Goal: Transaction & Acquisition: Obtain resource

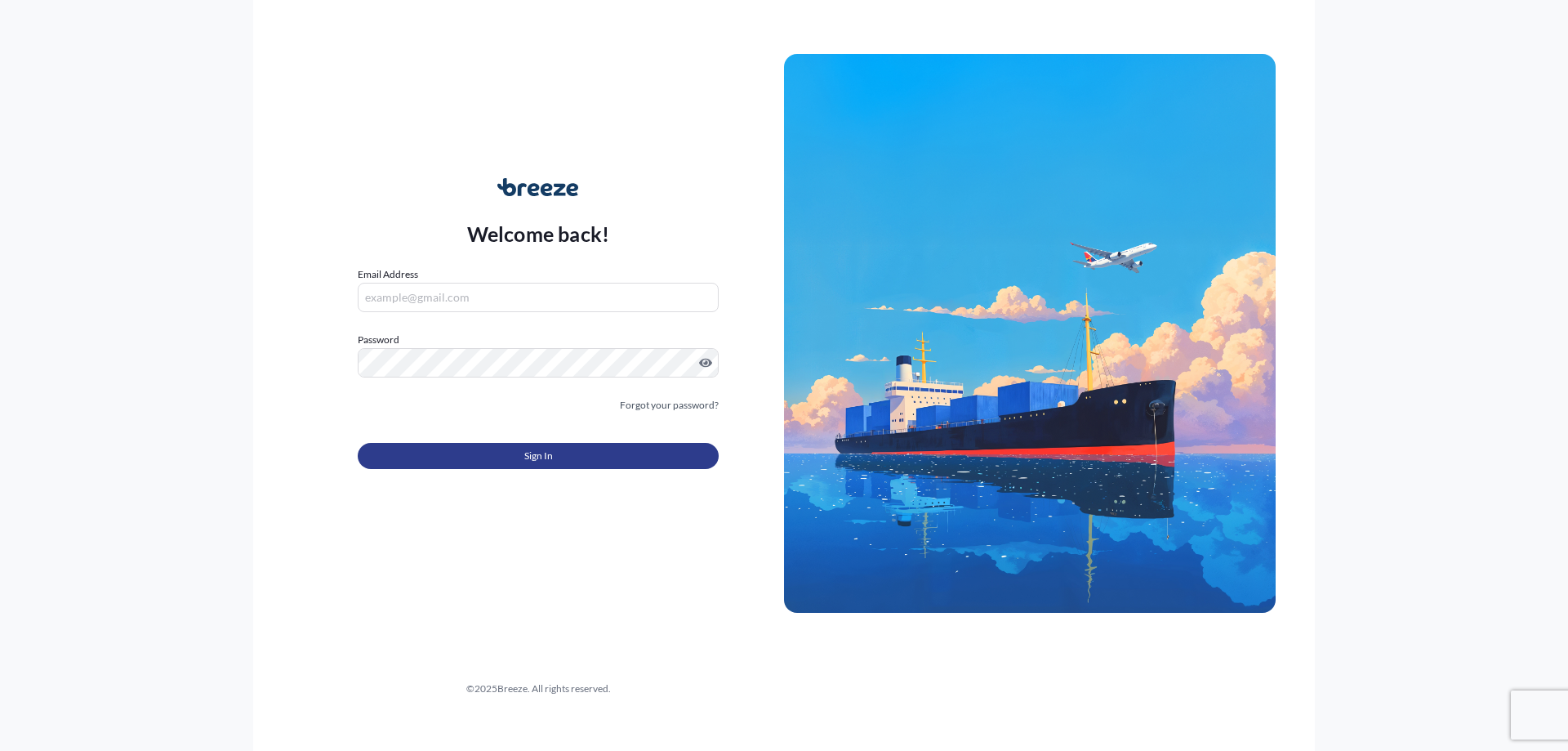
type input "[PERSON_NAME][EMAIL_ADDRESS][PERSON_NAME][DOMAIN_NAME]"
click at [520, 449] on button "Sign In" at bounding box center [538, 456] width 361 height 26
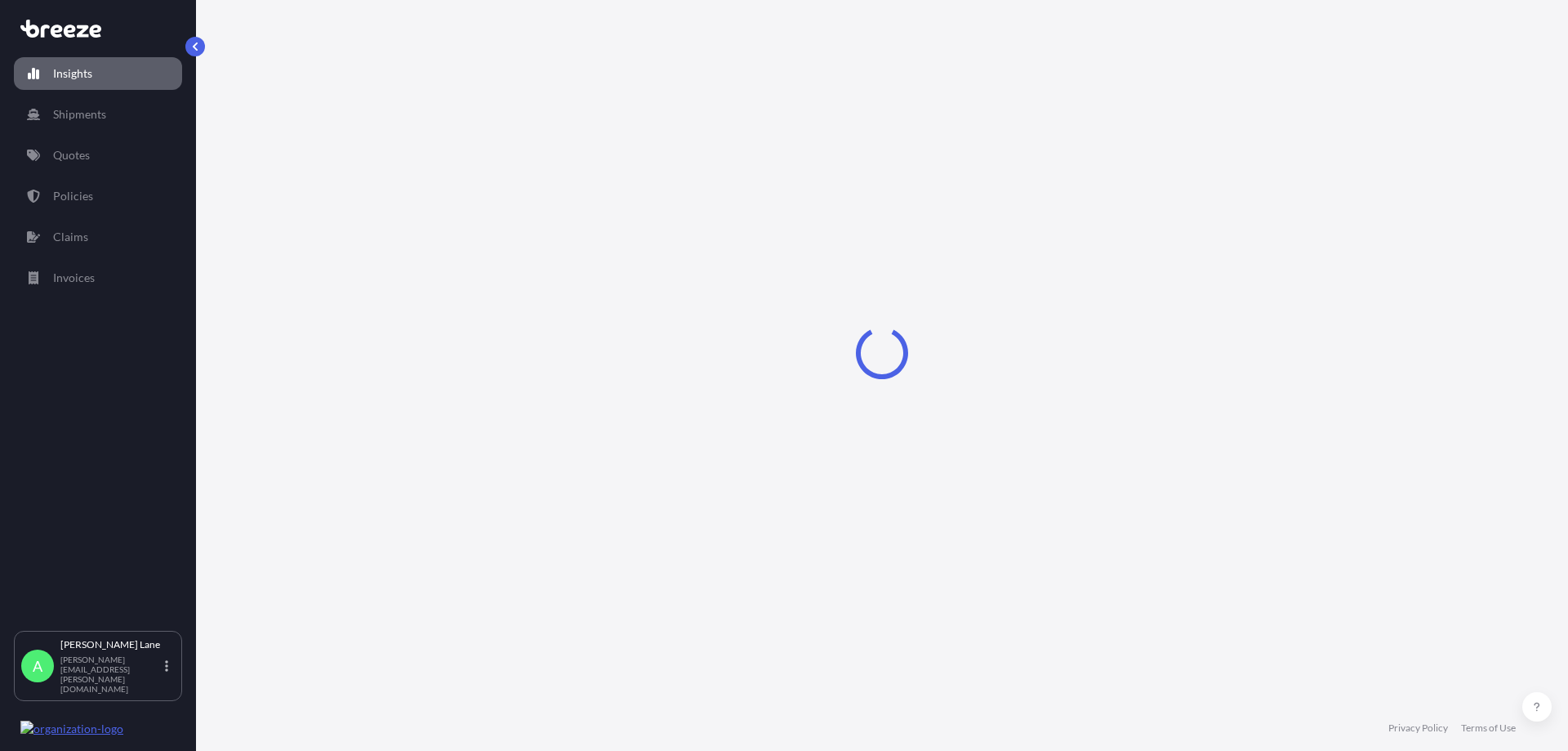
select select "2025"
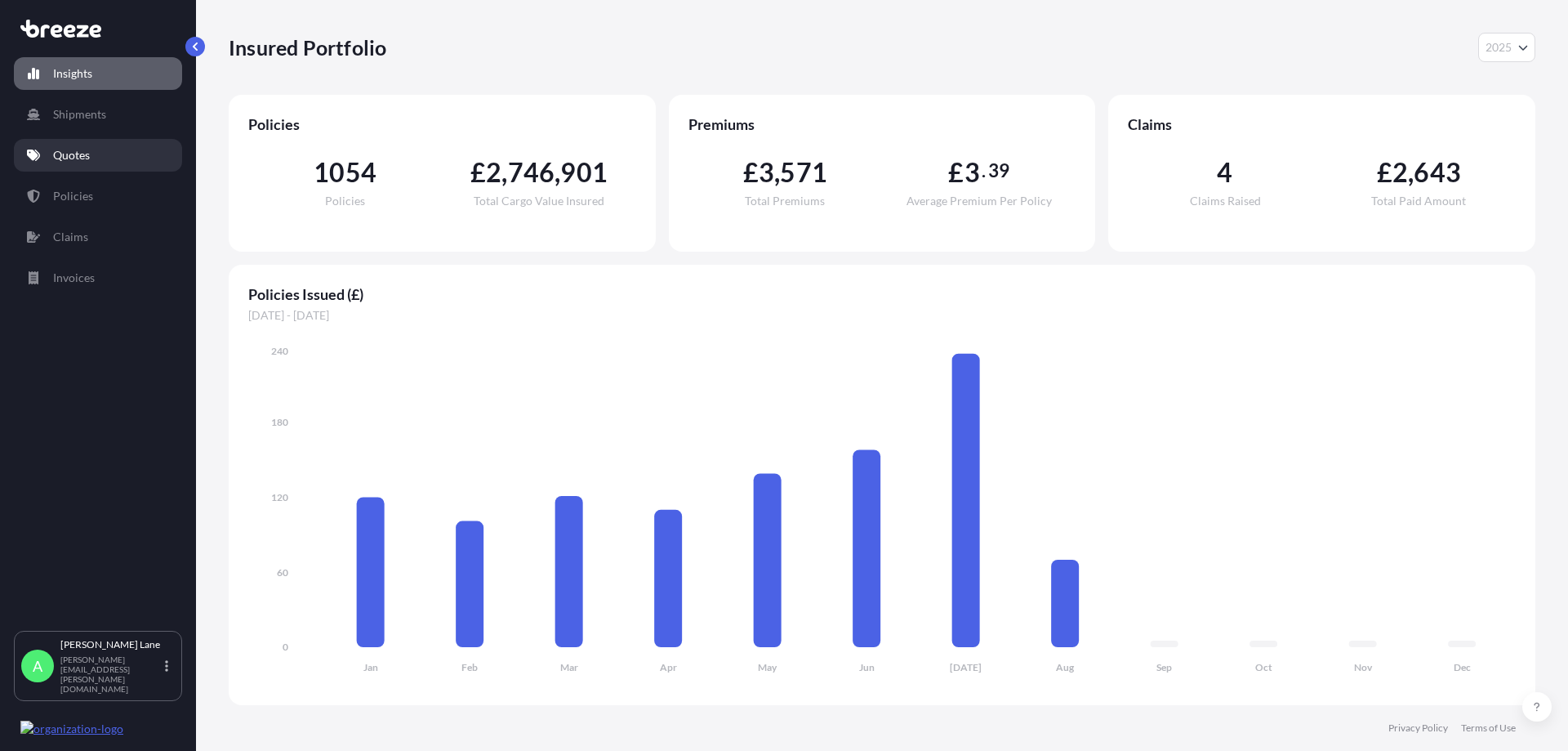
click at [80, 147] on p "Quotes" at bounding box center [72, 155] width 37 height 17
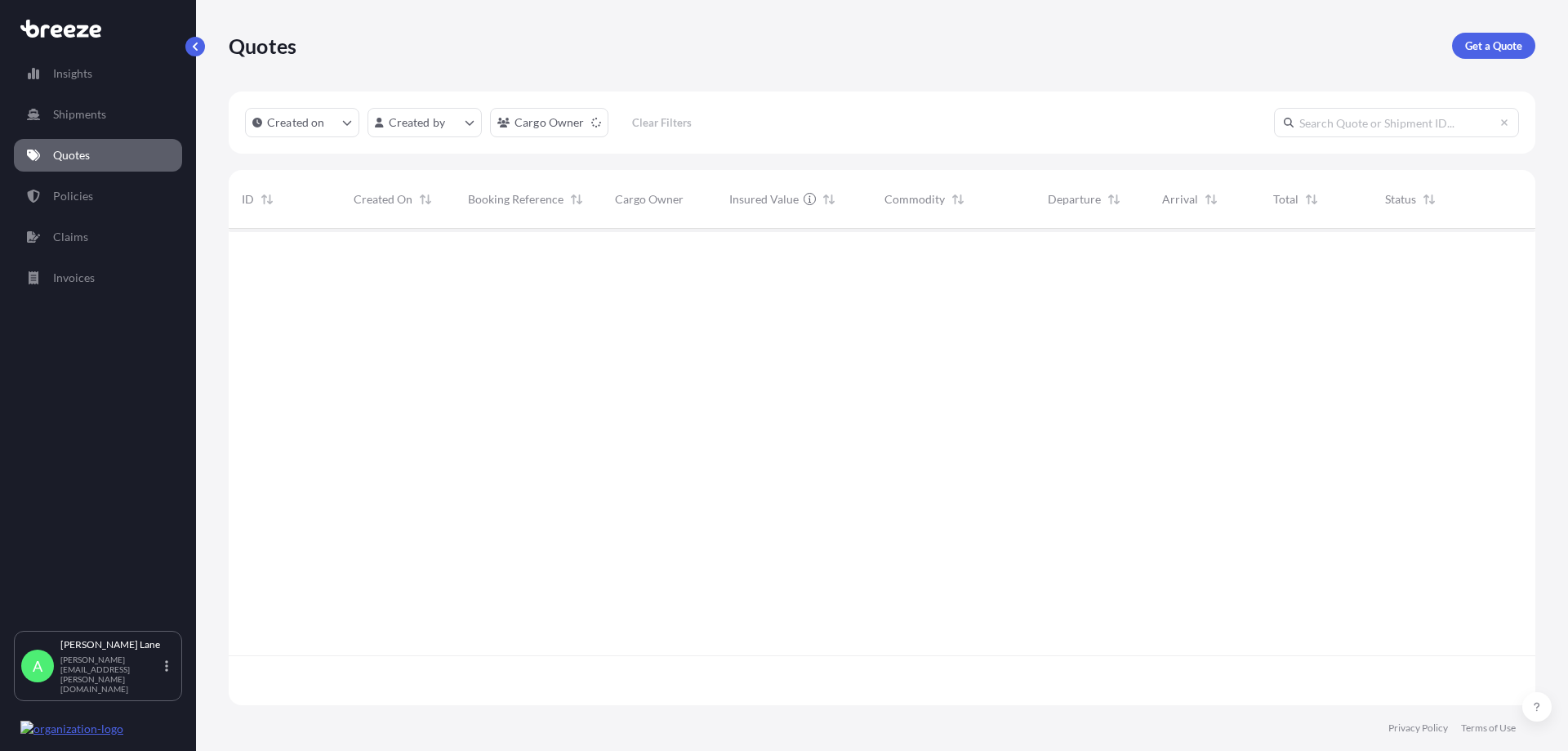
scroll to position [523, 1295]
click at [1495, 39] on p "Get a Quote" at bounding box center [1494, 46] width 57 height 17
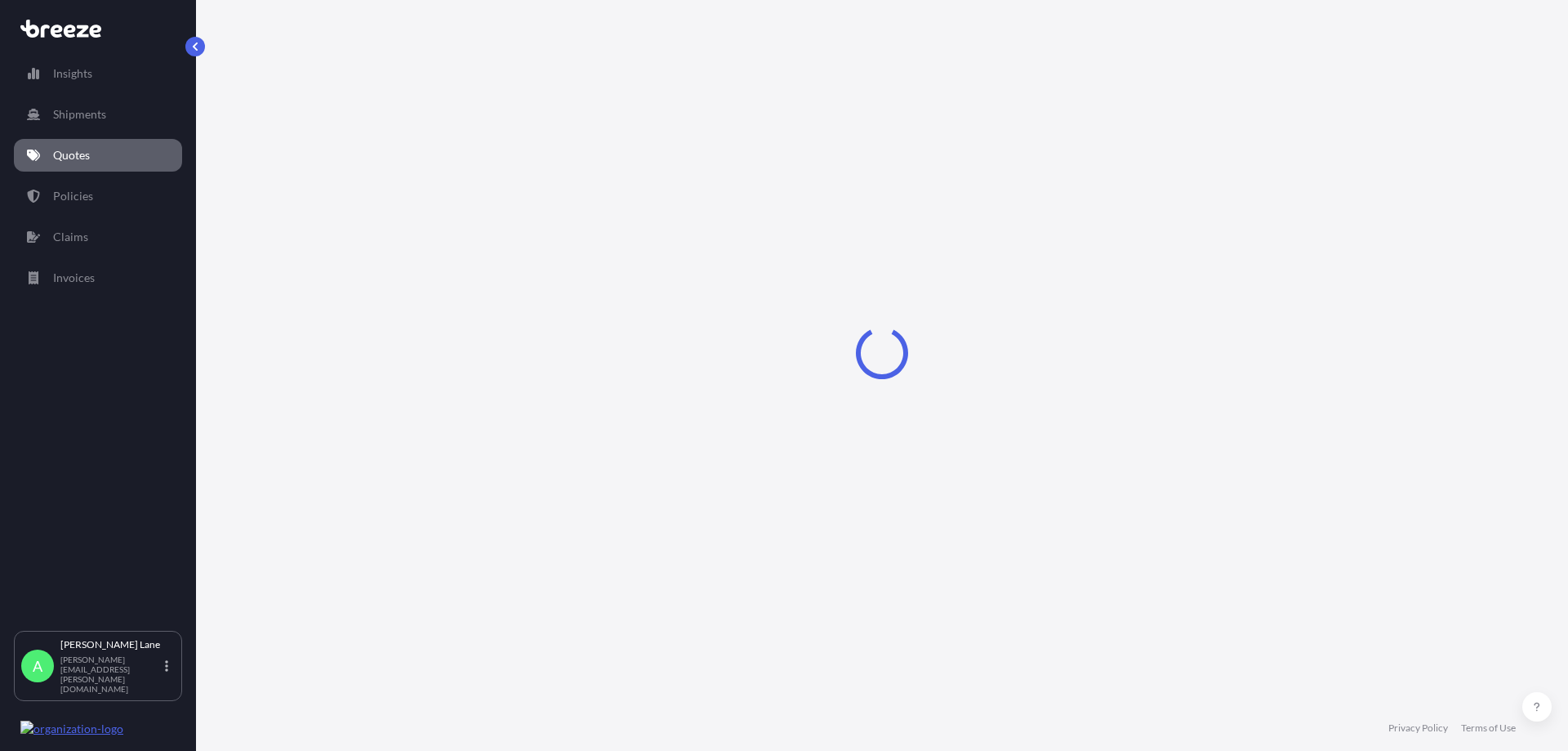
select select "Road"
select select "1"
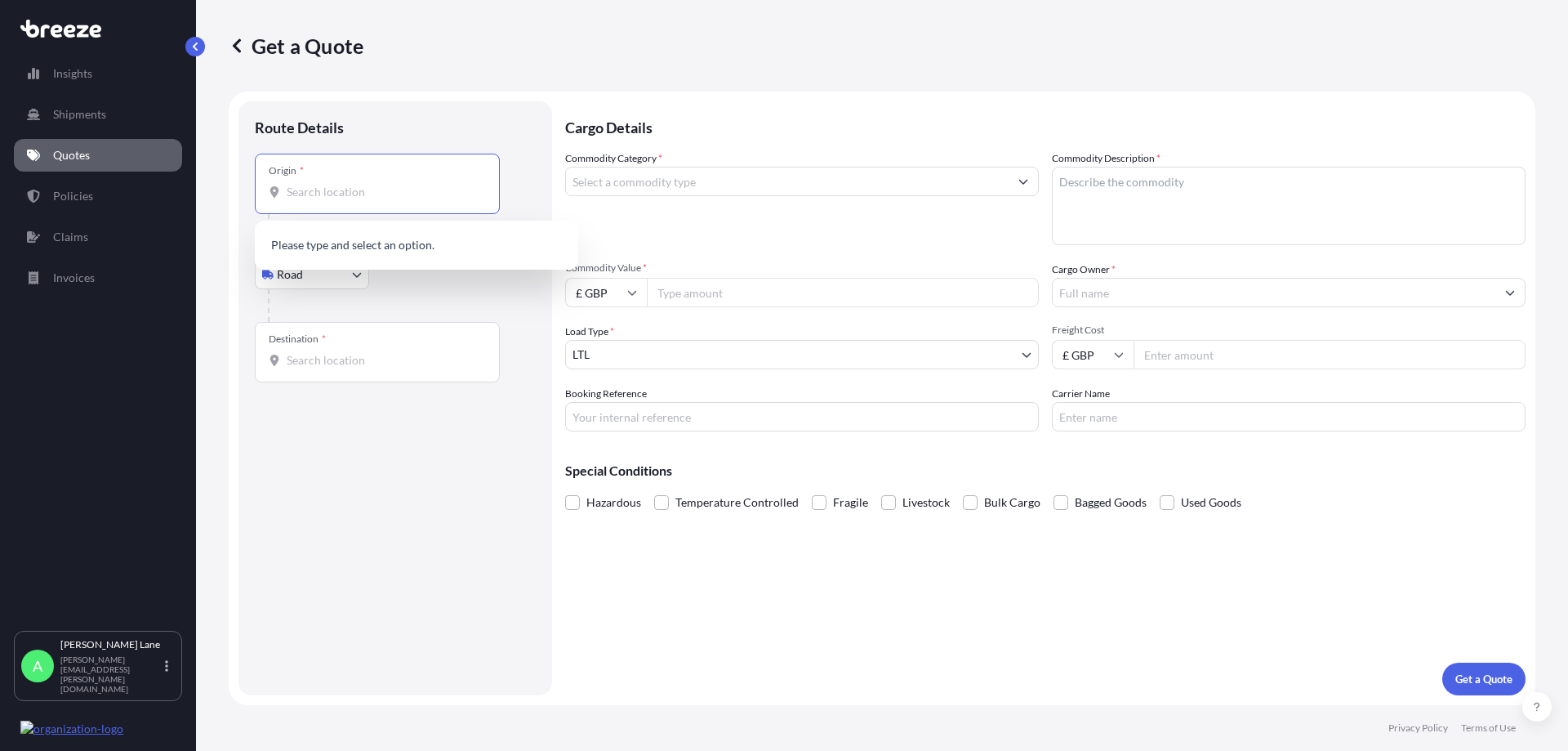
click at [379, 190] on input "Origin *" at bounding box center [383, 192] width 193 height 17
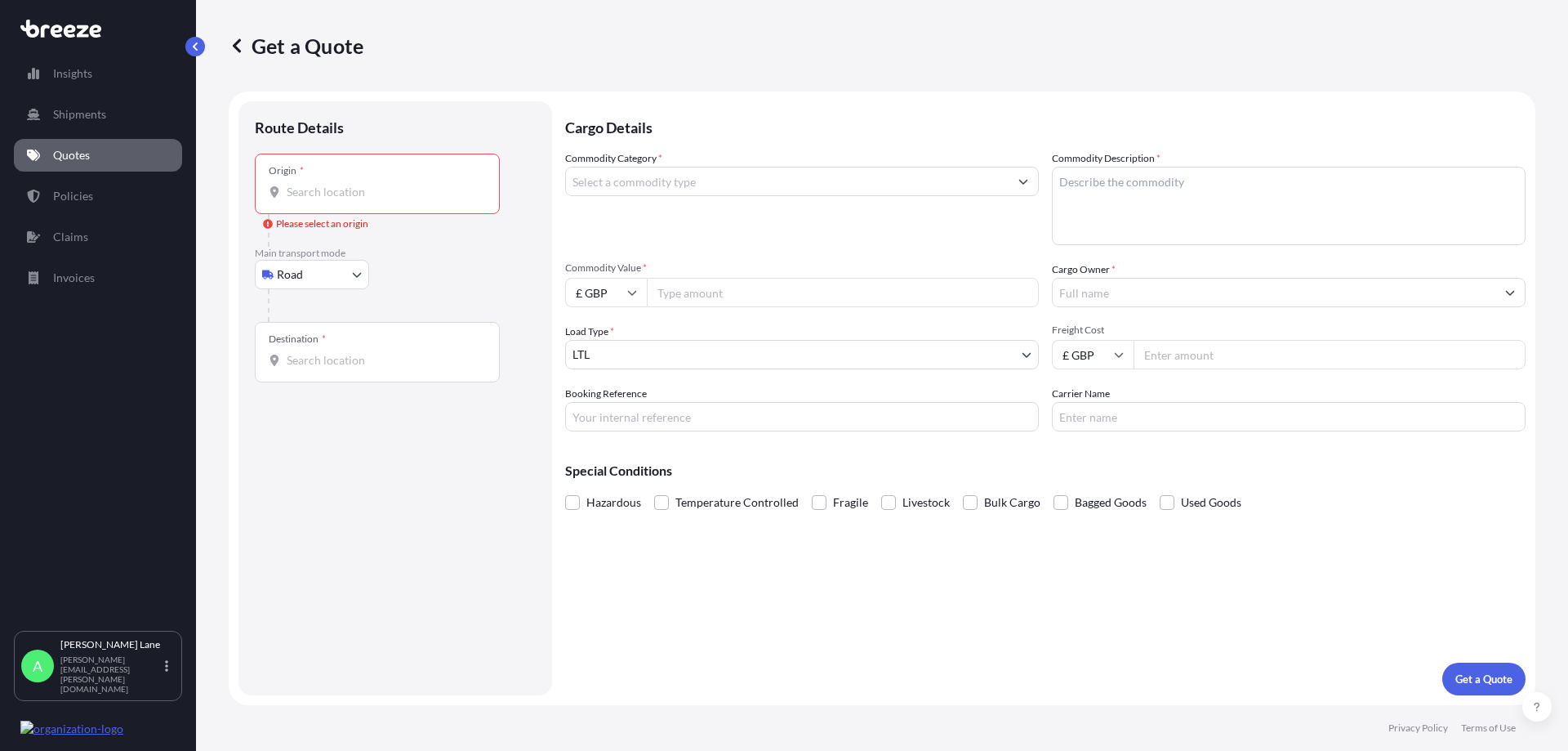
click at [330, 285] on body "0 options available. Insights Shipments Quotes Policies Claims Invoices A [PERS…" at bounding box center [784, 375] width 1568 height 751
click at [315, 337] on div "Air" at bounding box center [312, 347] width 101 height 29
select select "Air"
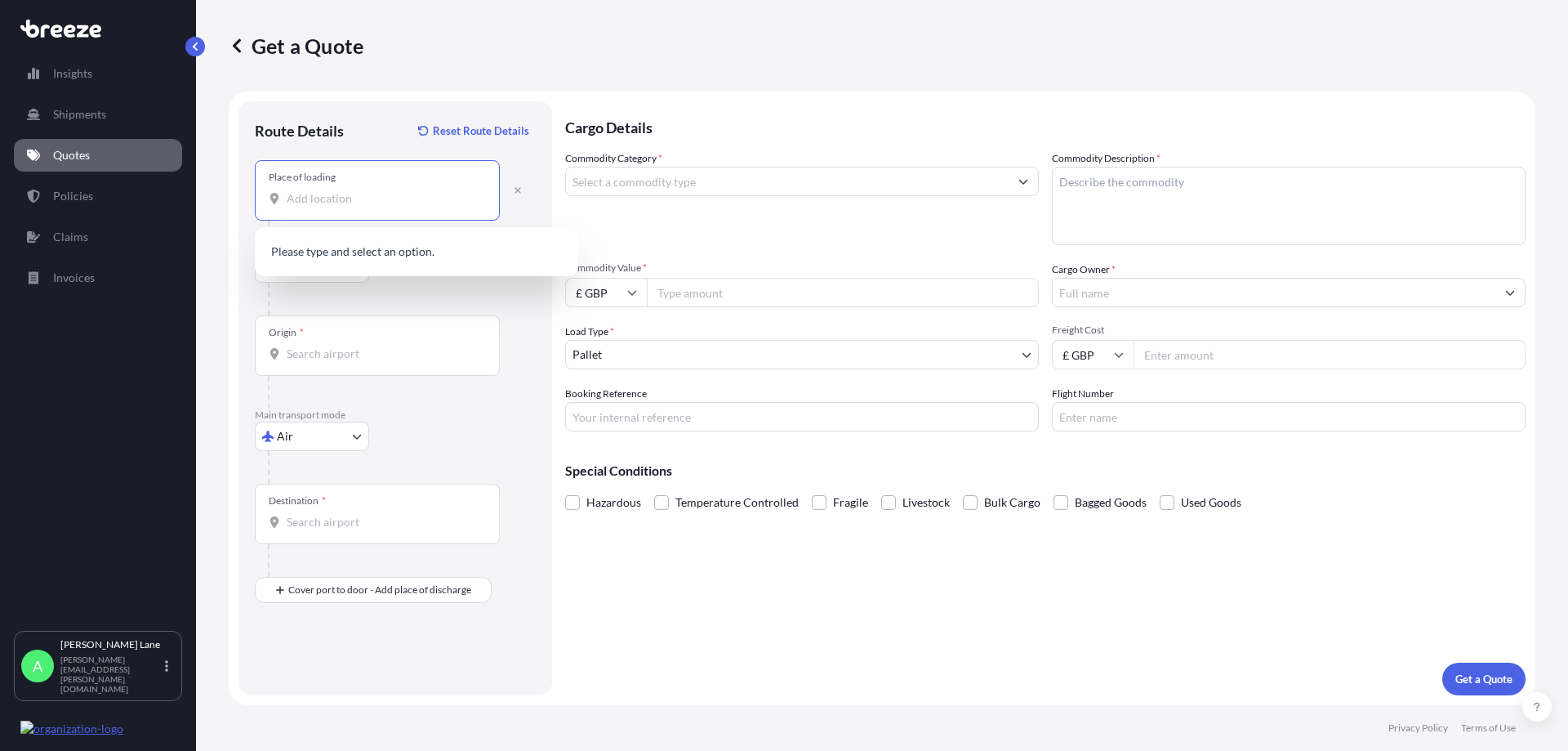
click at [342, 194] on input "Place of loading" at bounding box center [383, 199] width 193 height 17
paste input "SL3 0DP"
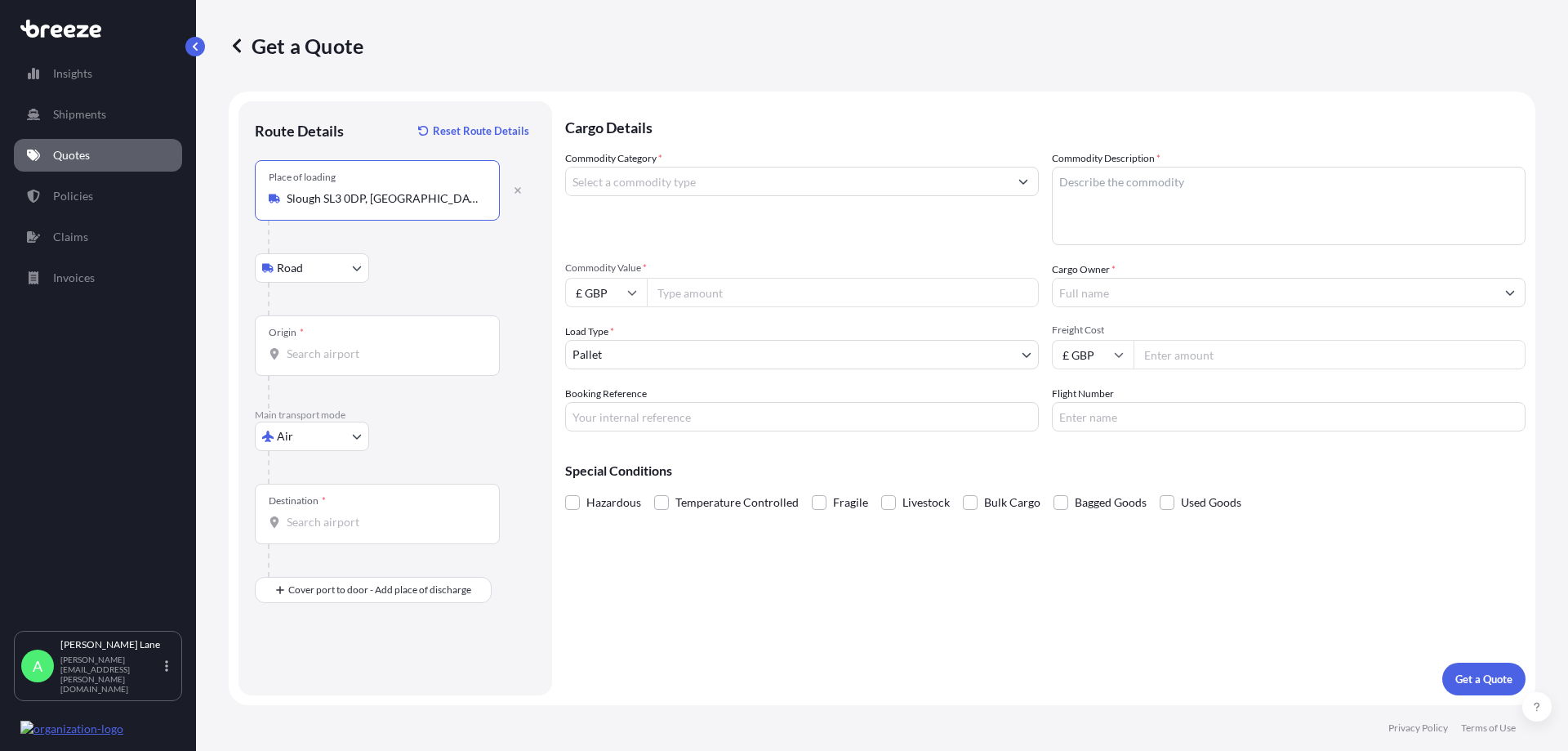
type input "Slough SL3 0DP, [GEOGRAPHIC_DATA]"
click at [358, 348] on input "Origin *" at bounding box center [383, 354] width 193 height 17
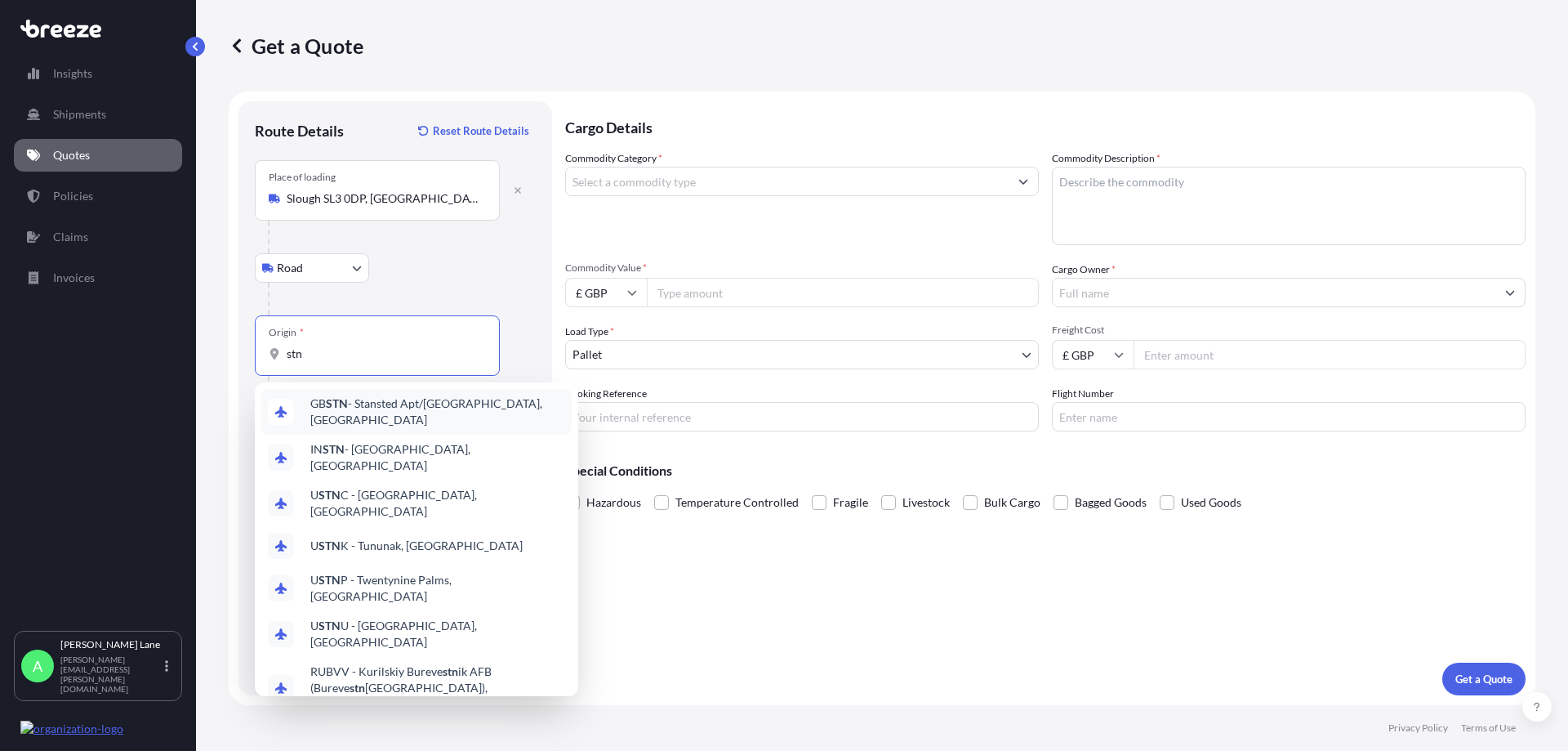
click at [400, 406] on span "GB STN - Stansted Apt/[GEOGRAPHIC_DATA], [GEOGRAPHIC_DATA]" at bounding box center [437, 412] width 255 height 33
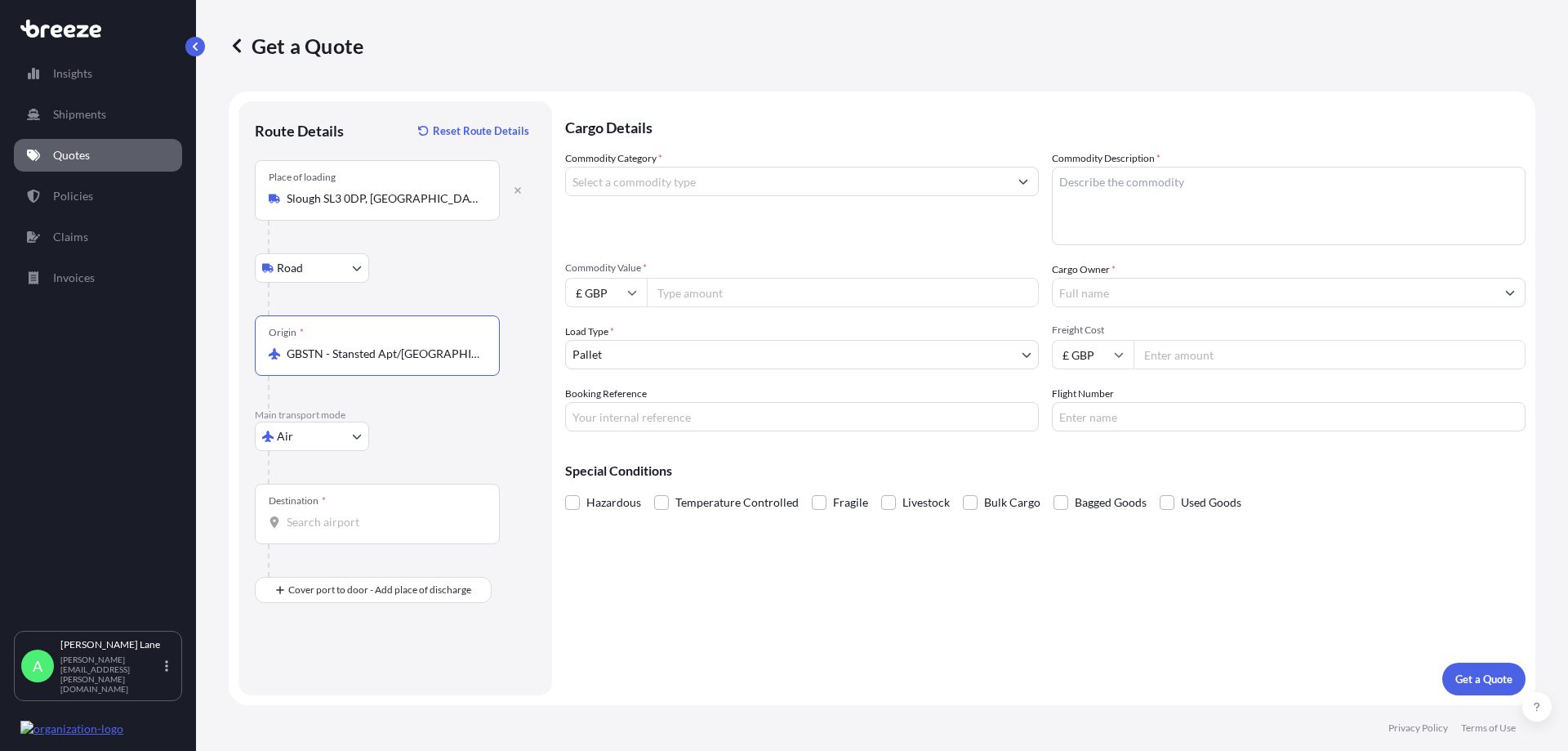
type input "GBSTN - Stansted Apt/[GEOGRAPHIC_DATA], [GEOGRAPHIC_DATA]"
click at [330, 529] on input "Destination *" at bounding box center [383, 522] width 193 height 17
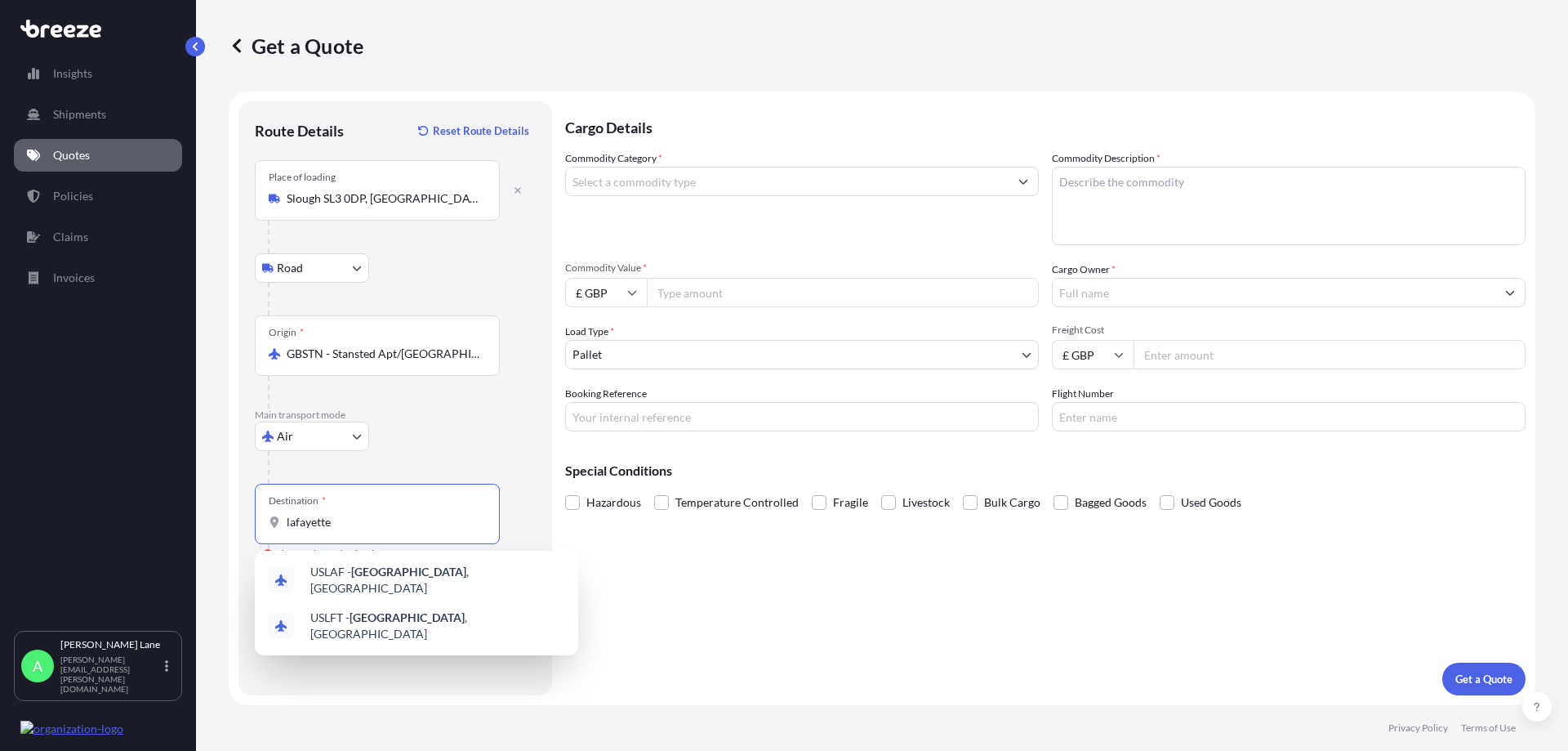
drag, startPoint x: 374, startPoint y: 525, endPoint x: 271, endPoint y: 525, distance: 103.0
click at [271, 525] on div "lafayette" at bounding box center [377, 522] width 217 height 17
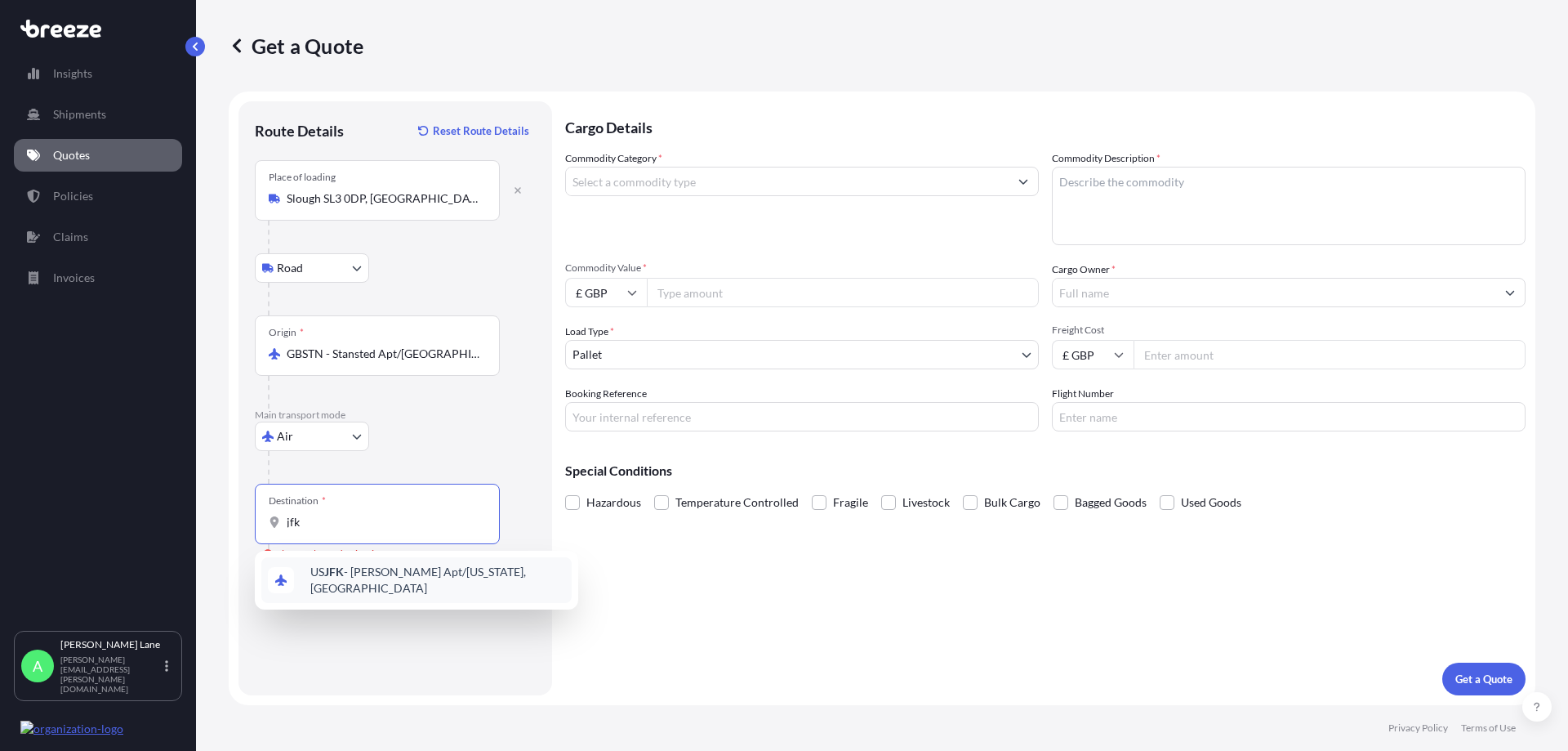
click at [409, 572] on span "US JFK - [PERSON_NAME] Apt/[US_STATE], [GEOGRAPHIC_DATA]" at bounding box center [437, 580] width 255 height 33
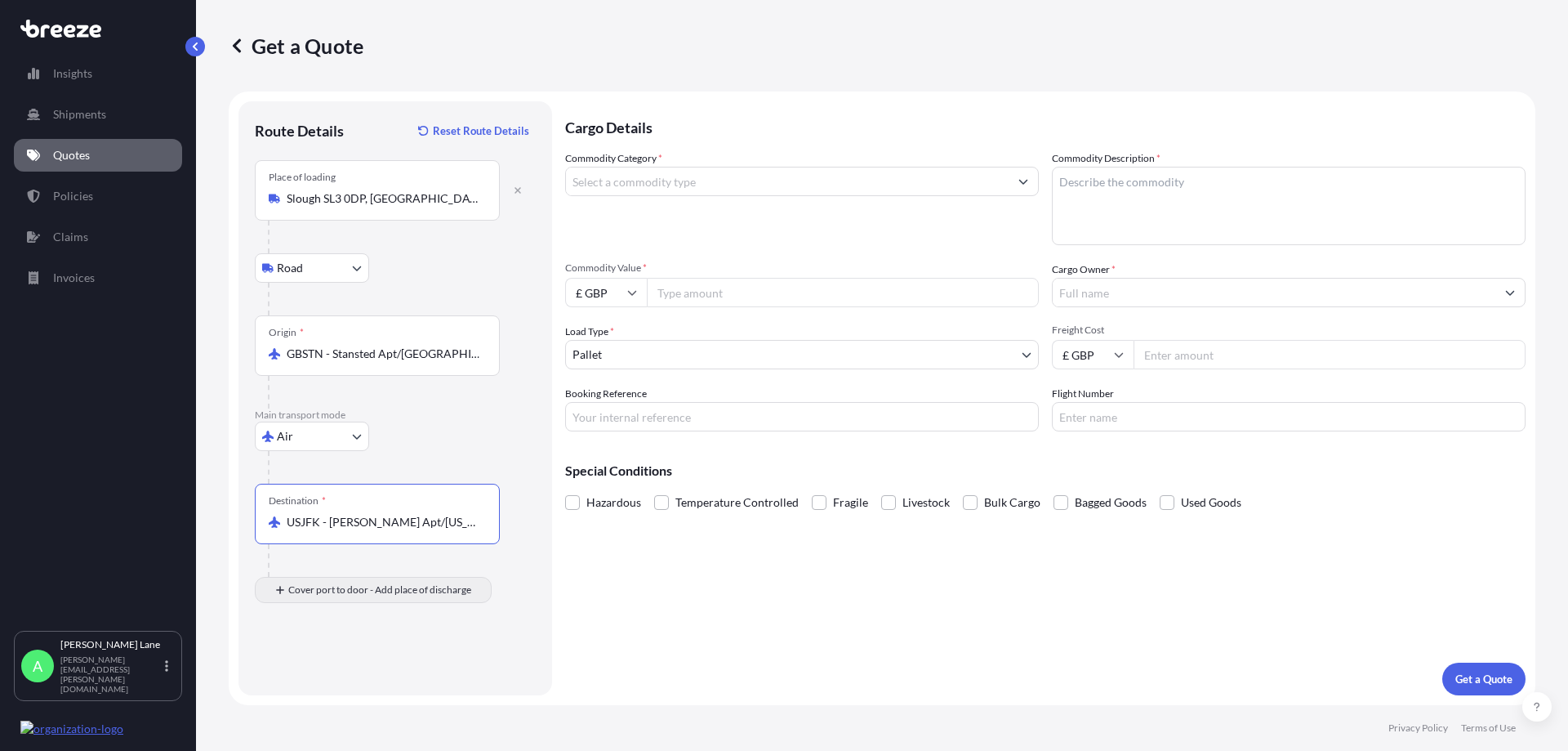
type input "USJFK - [PERSON_NAME] Apt/[US_STATE], [GEOGRAPHIC_DATA]"
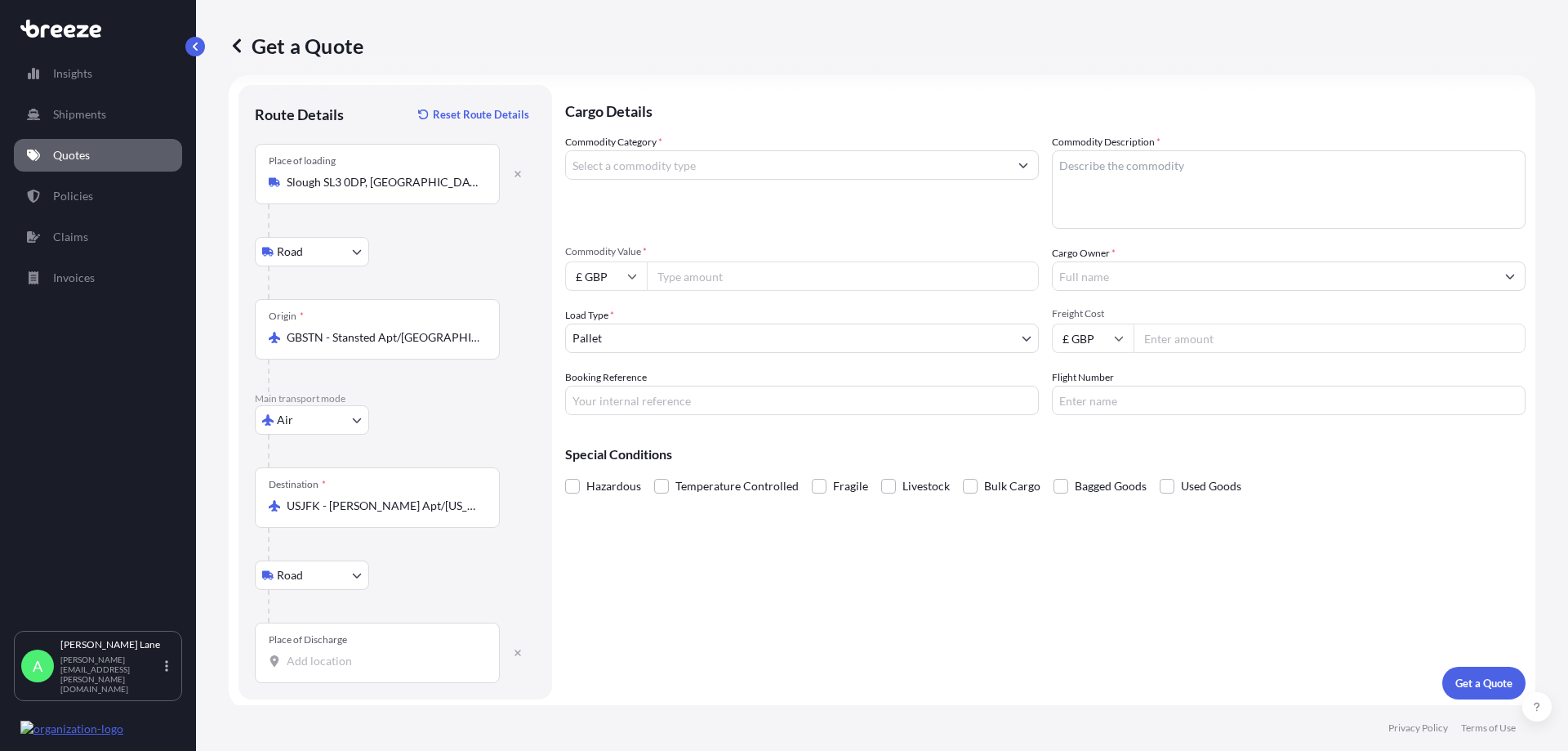
scroll to position [20, 0]
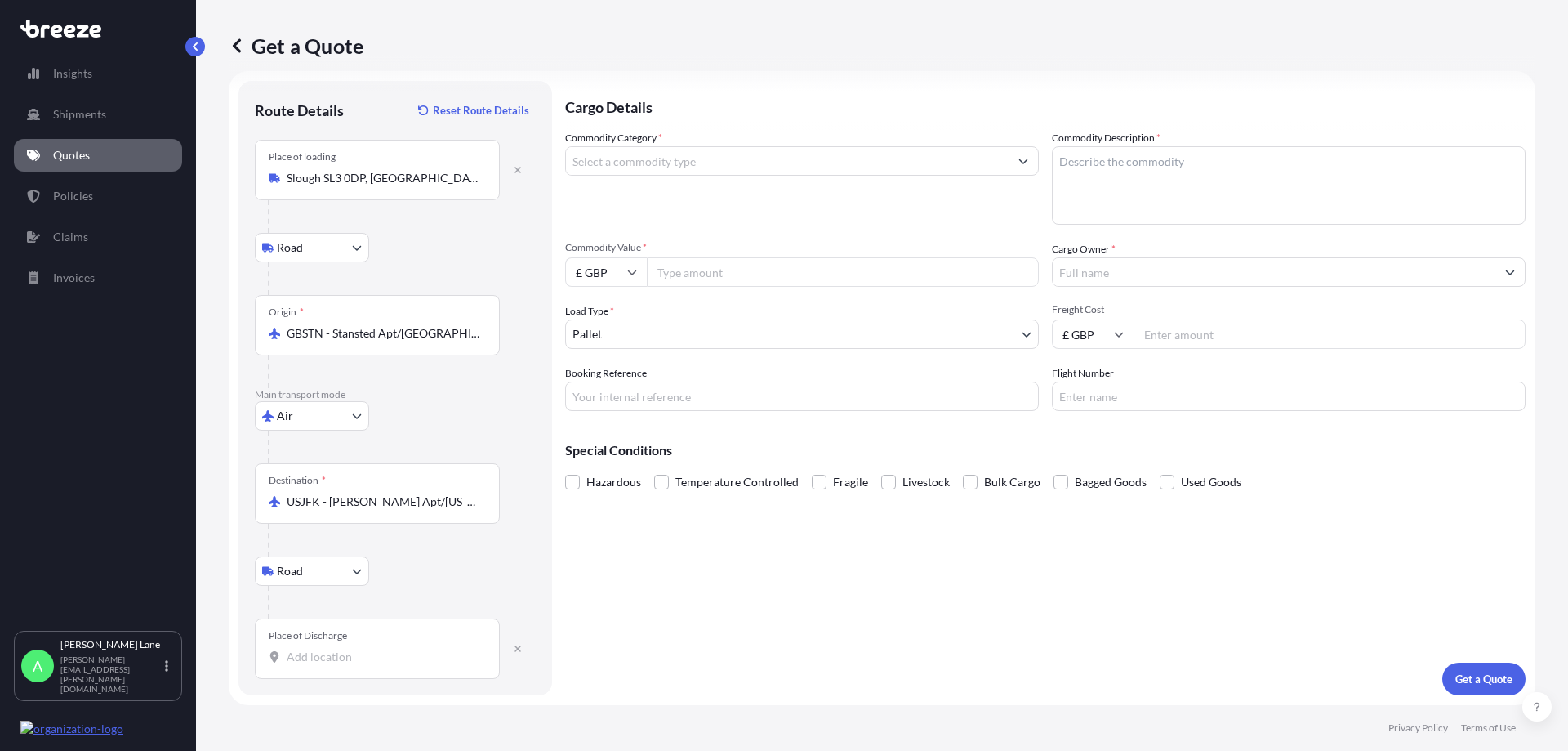
click at [345, 638] on div "Place of Discharge" at bounding box center [307, 635] width 78 height 13
click at [345, 649] on input "Place of Discharge" at bounding box center [383, 657] width 193 height 17
click at [362, 707] on span "[GEOGRAPHIC_DATA] , [GEOGRAPHIC_DATA]" at bounding box center [437, 723] width 255 height 49
type input "[GEOGRAPHIC_DATA], [GEOGRAPHIC_DATA]"
click at [739, 165] on input "Commodity Category *" at bounding box center [788, 161] width 443 height 29
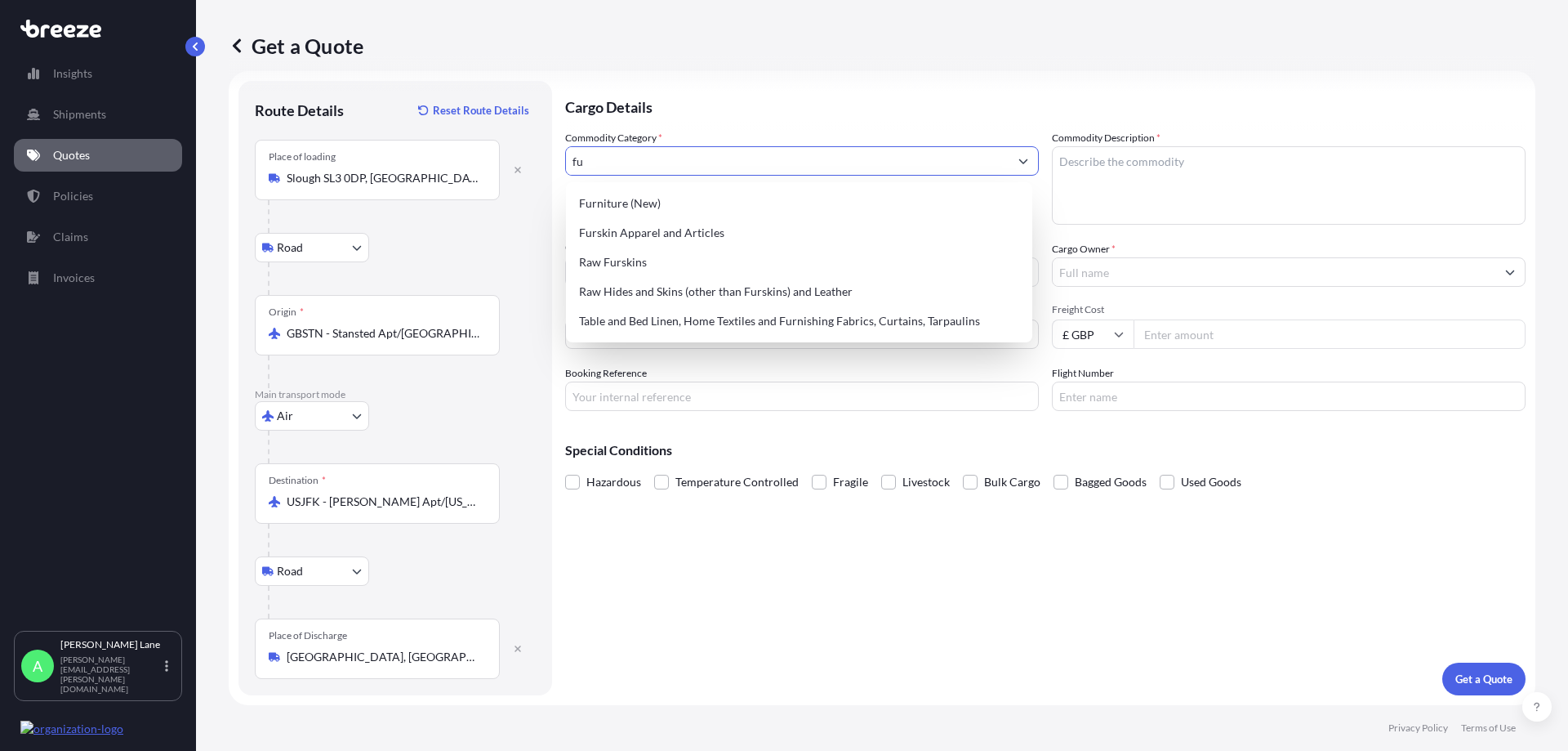
type input "f"
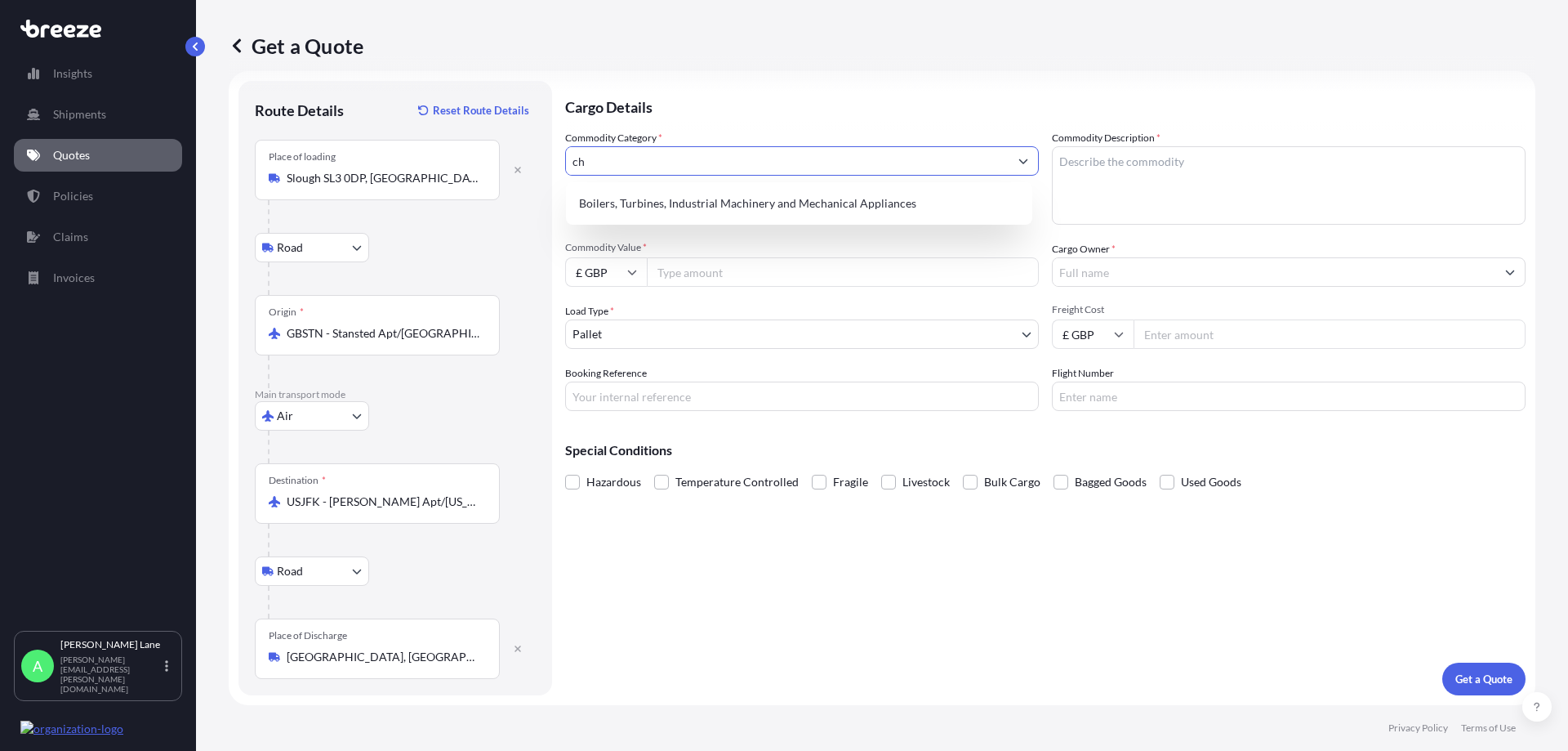
type input "c"
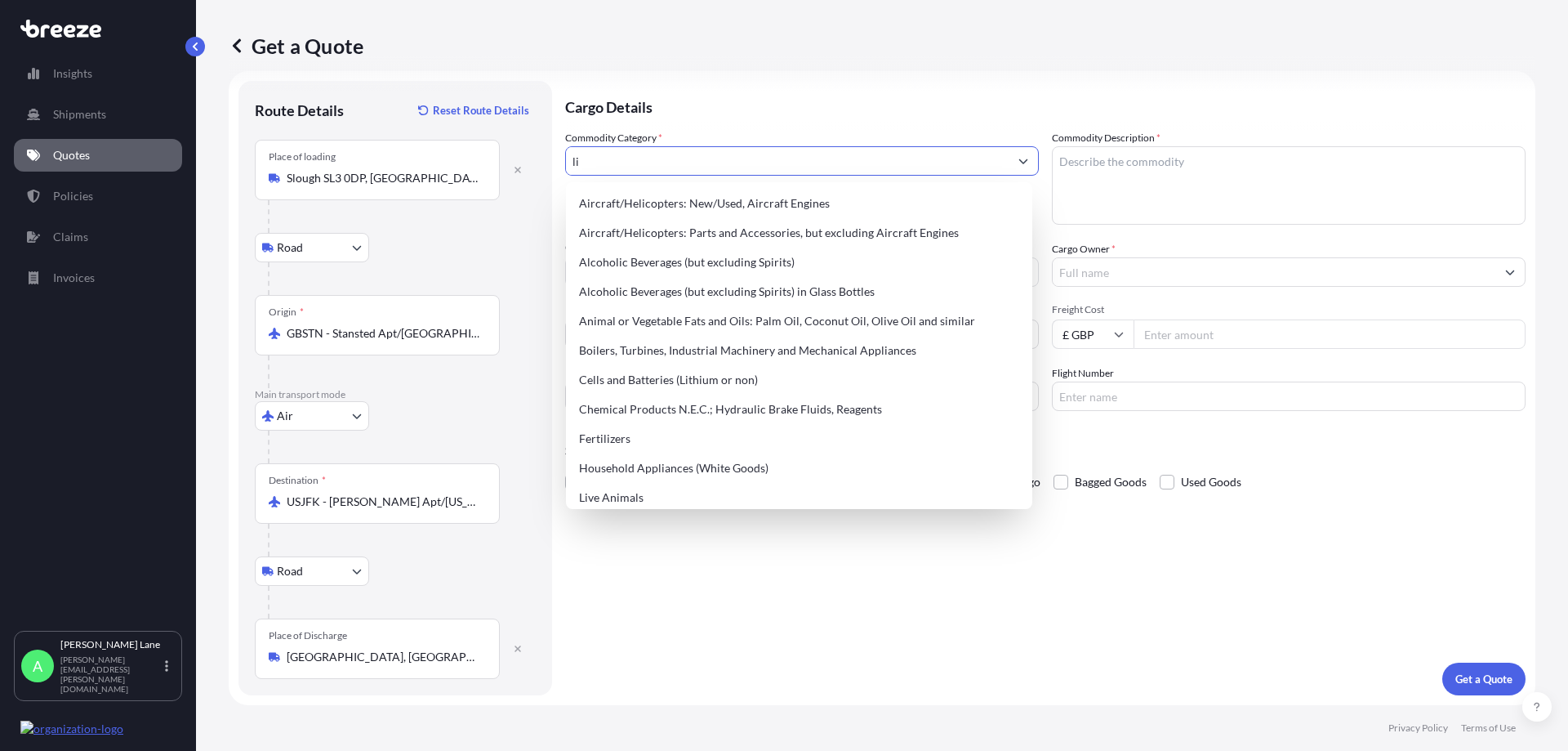
type input "l"
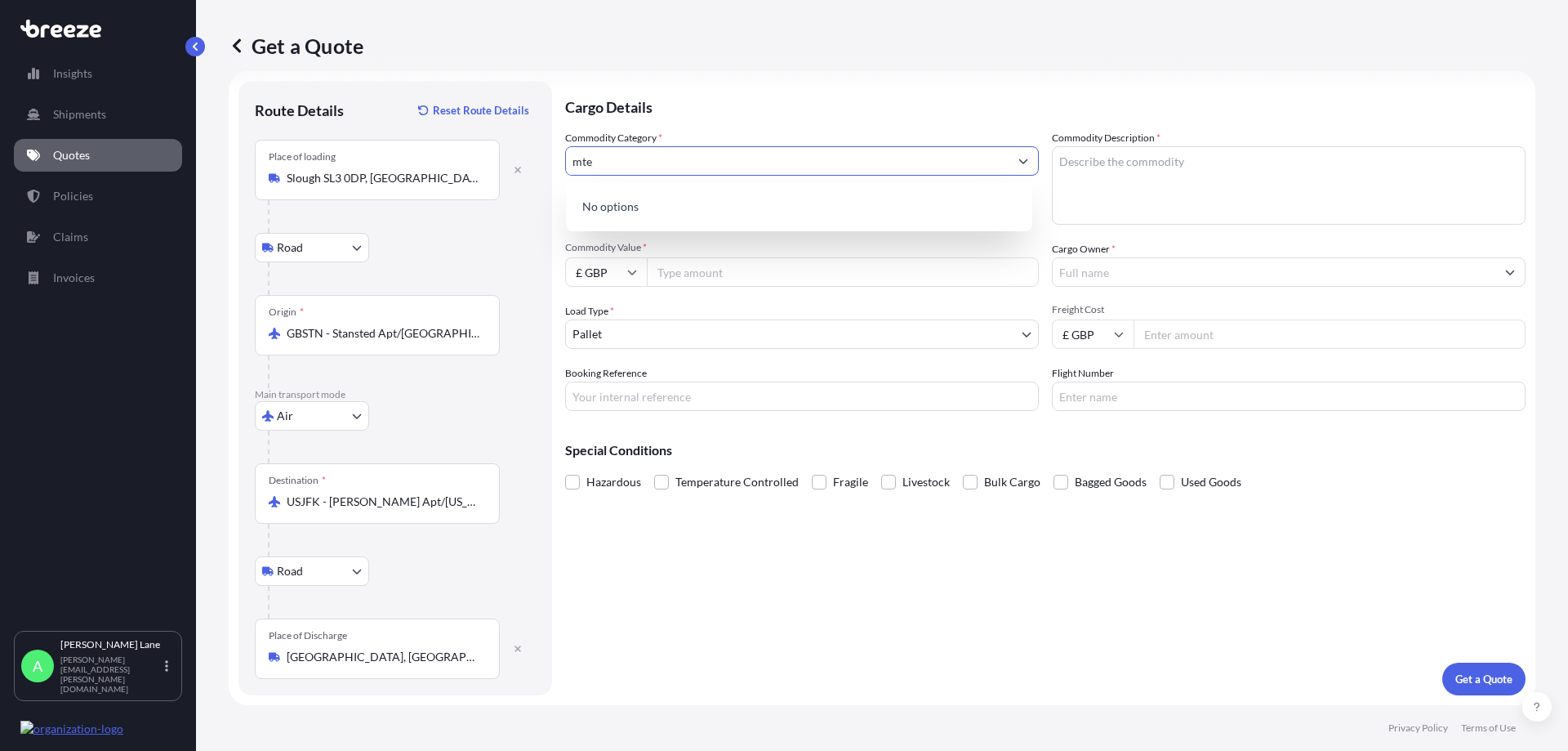
scroll to position [0, 0]
type input "m"
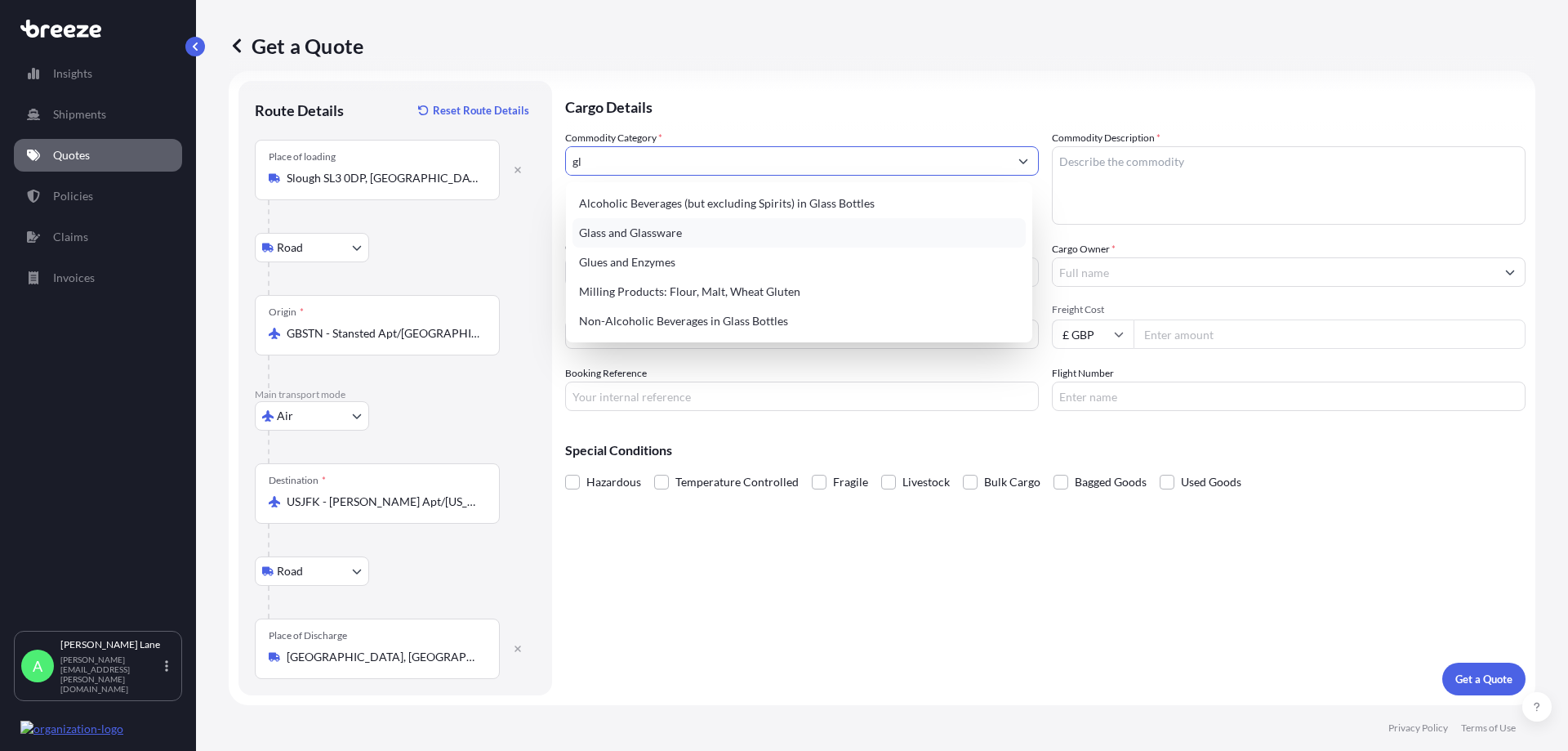
type input "g"
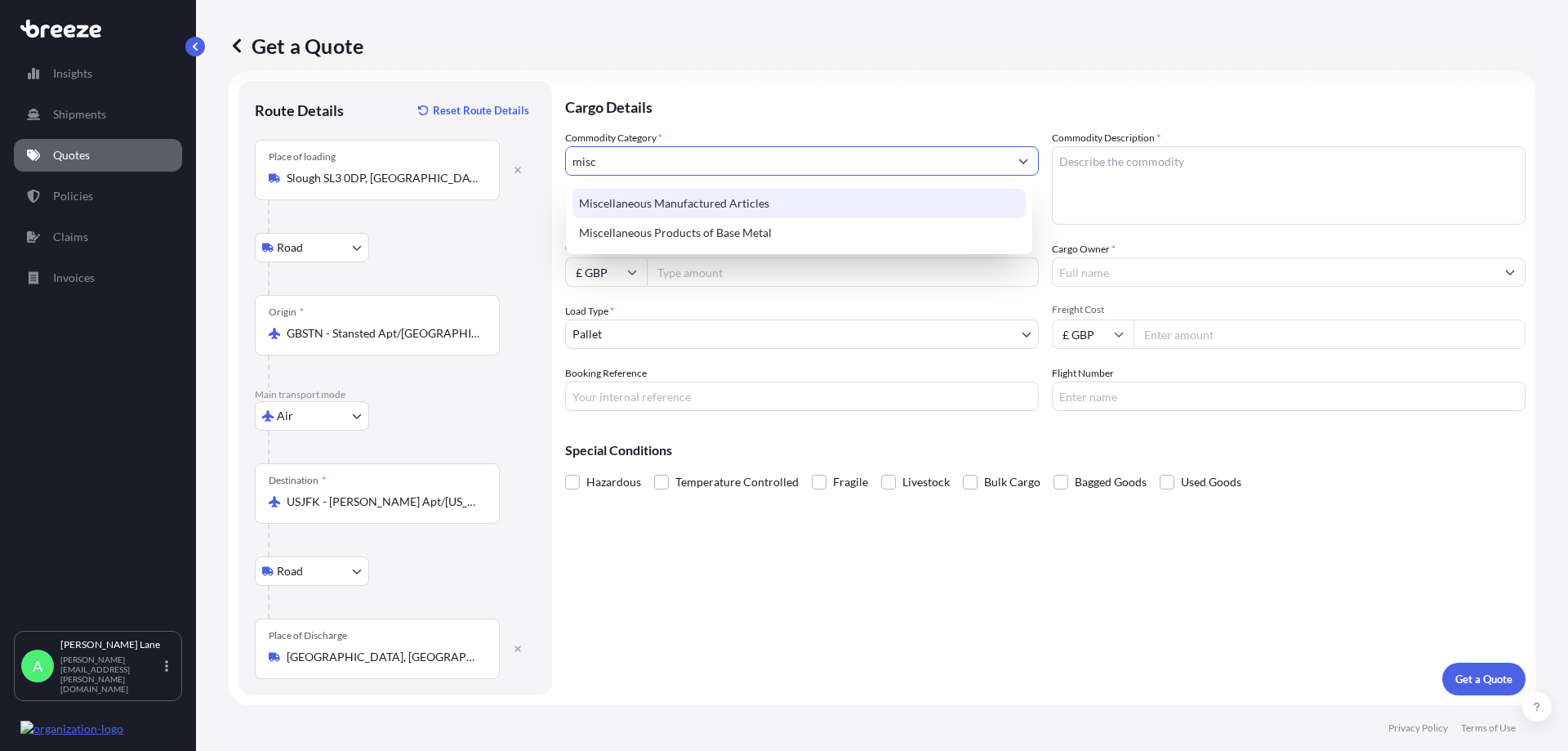
click at [750, 206] on div "Miscellaneous Manufactured Articles" at bounding box center [799, 203] width 453 height 29
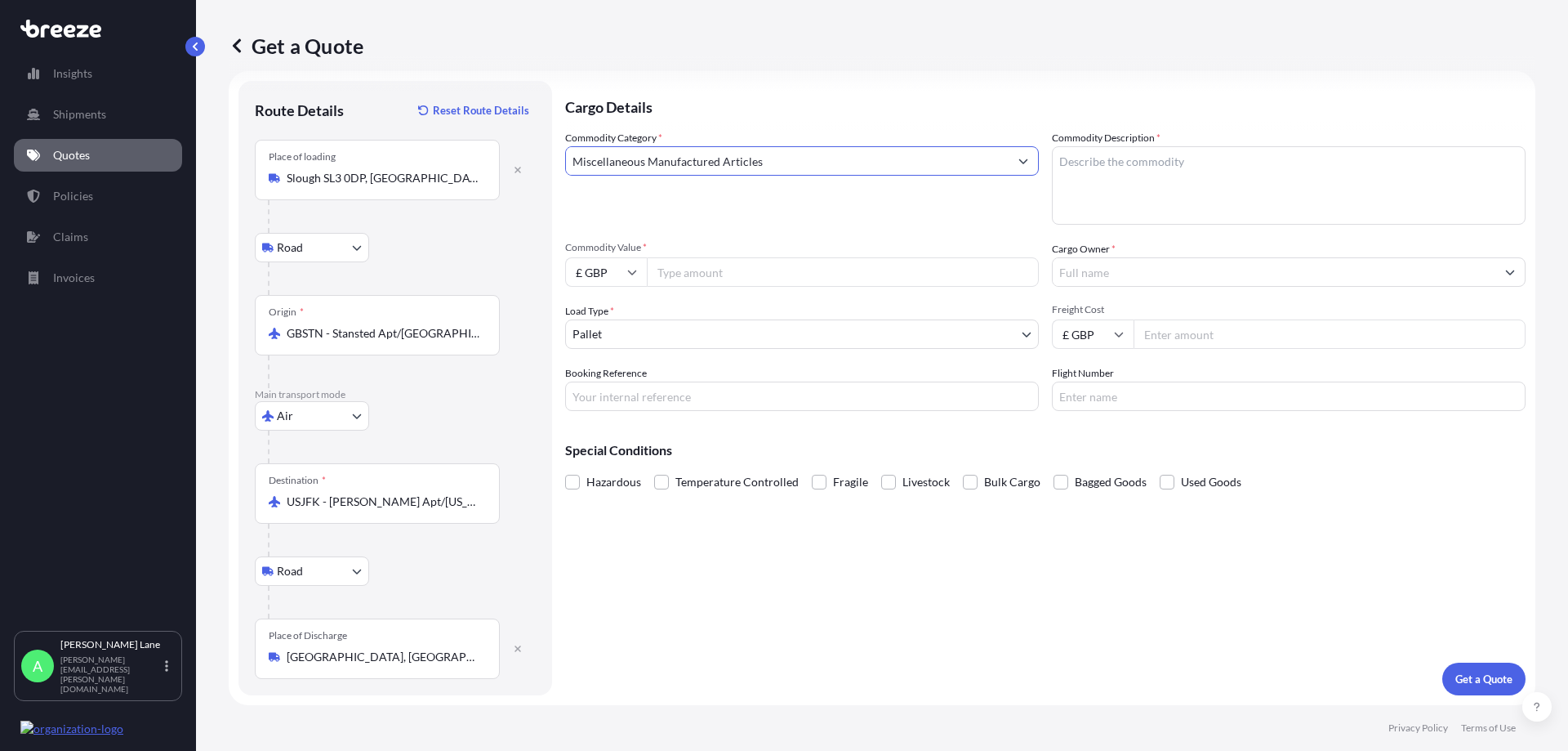
type input "Miscellaneous Manufactured Articles"
click at [1135, 164] on textarea "Commodity Description *" at bounding box center [1290, 185] width 474 height 78
click at [1118, 160] on textarea "Commodity Description *" at bounding box center [1290, 185] width 474 height 78
type textarea "1X CHANDELIER"
click at [695, 269] on input "Commodity Value *" at bounding box center [843, 272] width 392 height 29
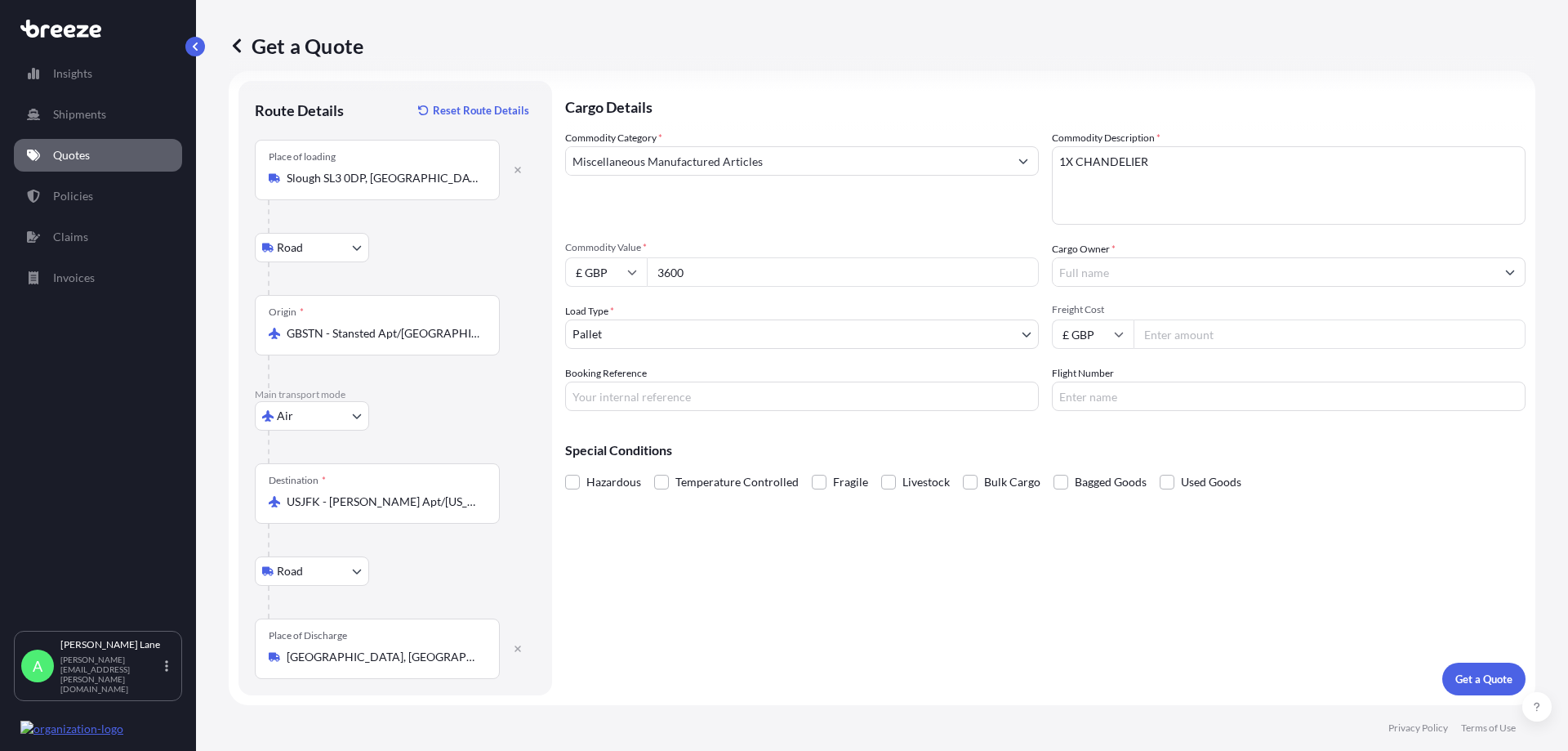
type input "3600"
click at [1103, 266] on input "Cargo Owner *" at bounding box center [1275, 272] width 443 height 29
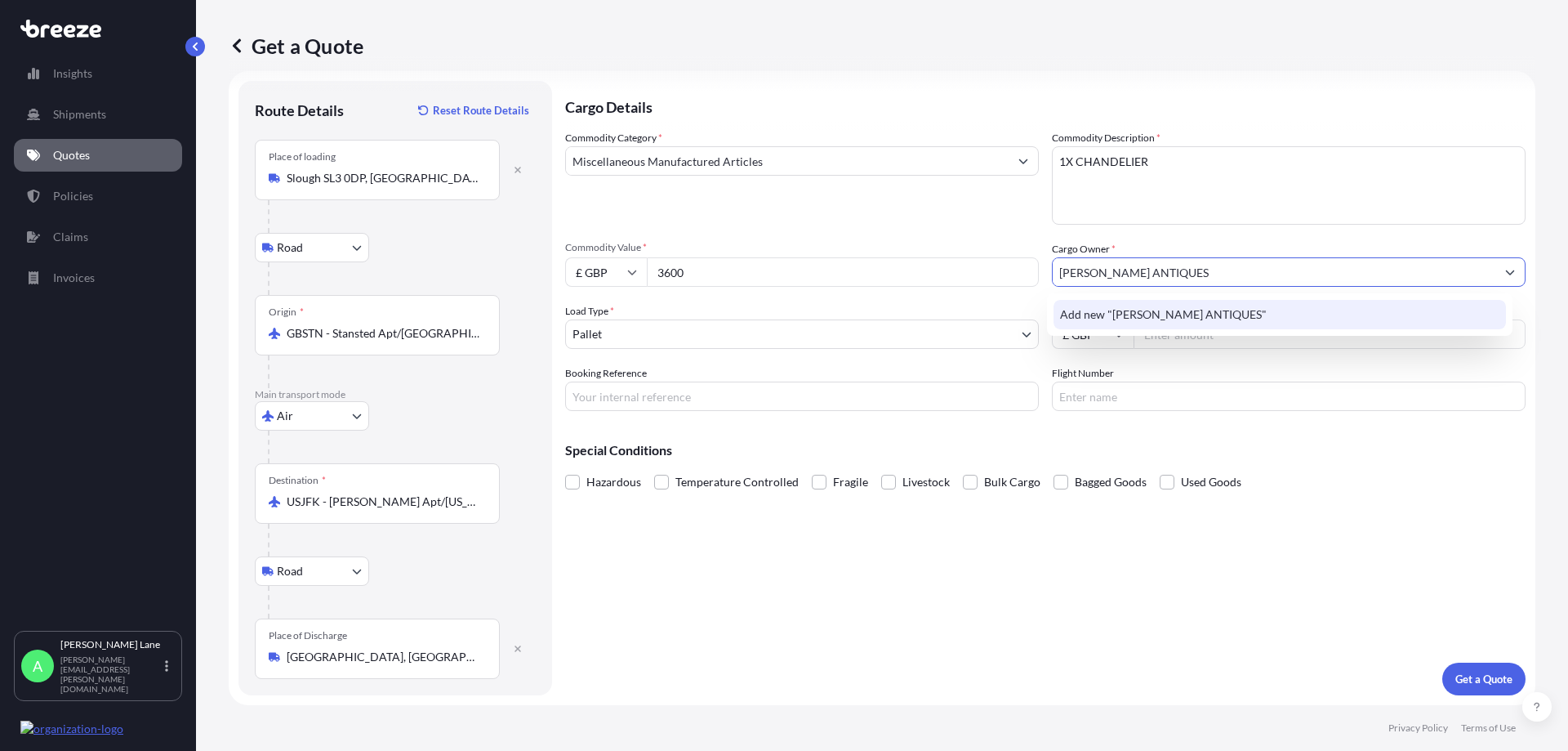
click at [1199, 313] on span "Add new "[PERSON_NAME] ANTIQUES"" at bounding box center [1164, 314] width 207 height 17
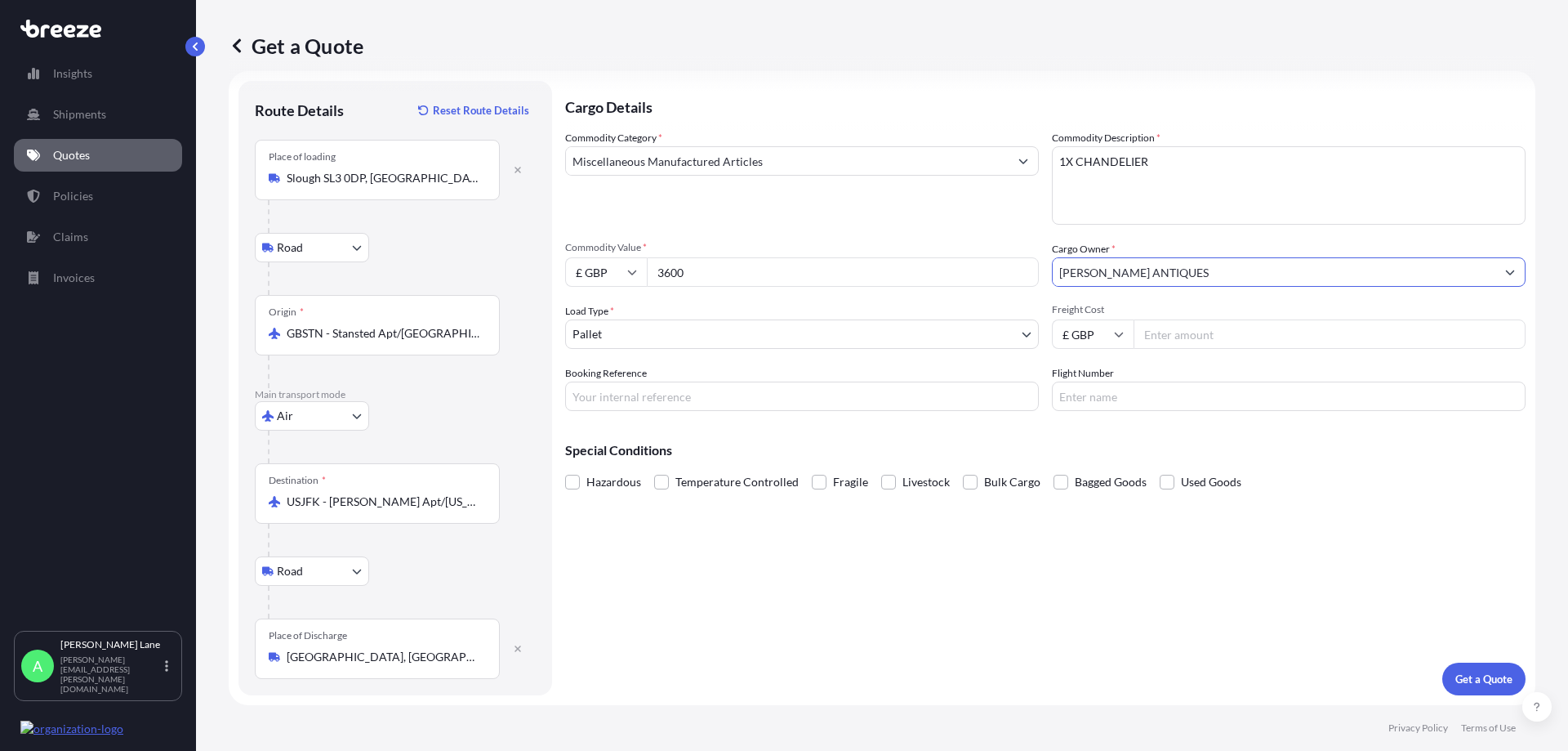
type input "[PERSON_NAME] ANTIQUES"
click at [812, 347] on body "0 options available. 1 option available. 0 options available. 1 option availabl…" at bounding box center [784, 375] width 1568 height 751
click at [1253, 332] on input "Freight Cost" at bounding box center [1330, 335] width 392 height 29
type input "1121.37"
click at [684, 394] on input "Booking Reference" at bounding box center [802, 396] width 474 height 29
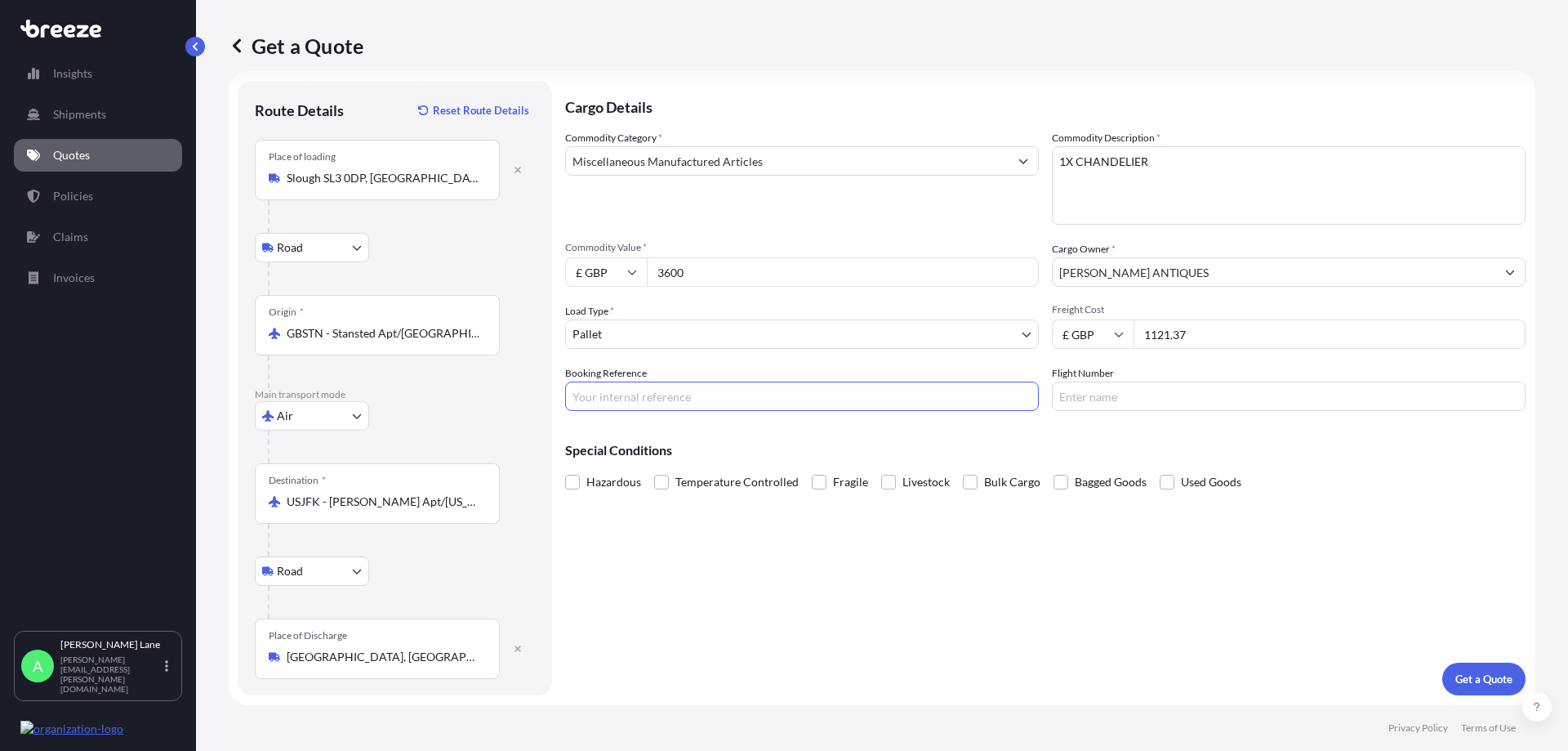
click at [1158, 395] on input "Flight Number" at bounding box center [1290, 396] width 474 height 29
click at [812, 484] on span at bounding box center [819, 482] width 15 height 15
click at [812, 470] on input "Fragile" at bounding box center [812, 470] width 0 height 0
click at [1456, 673] on p "Get a Quote" at bounding box center [1484, 679] width 57 height 17
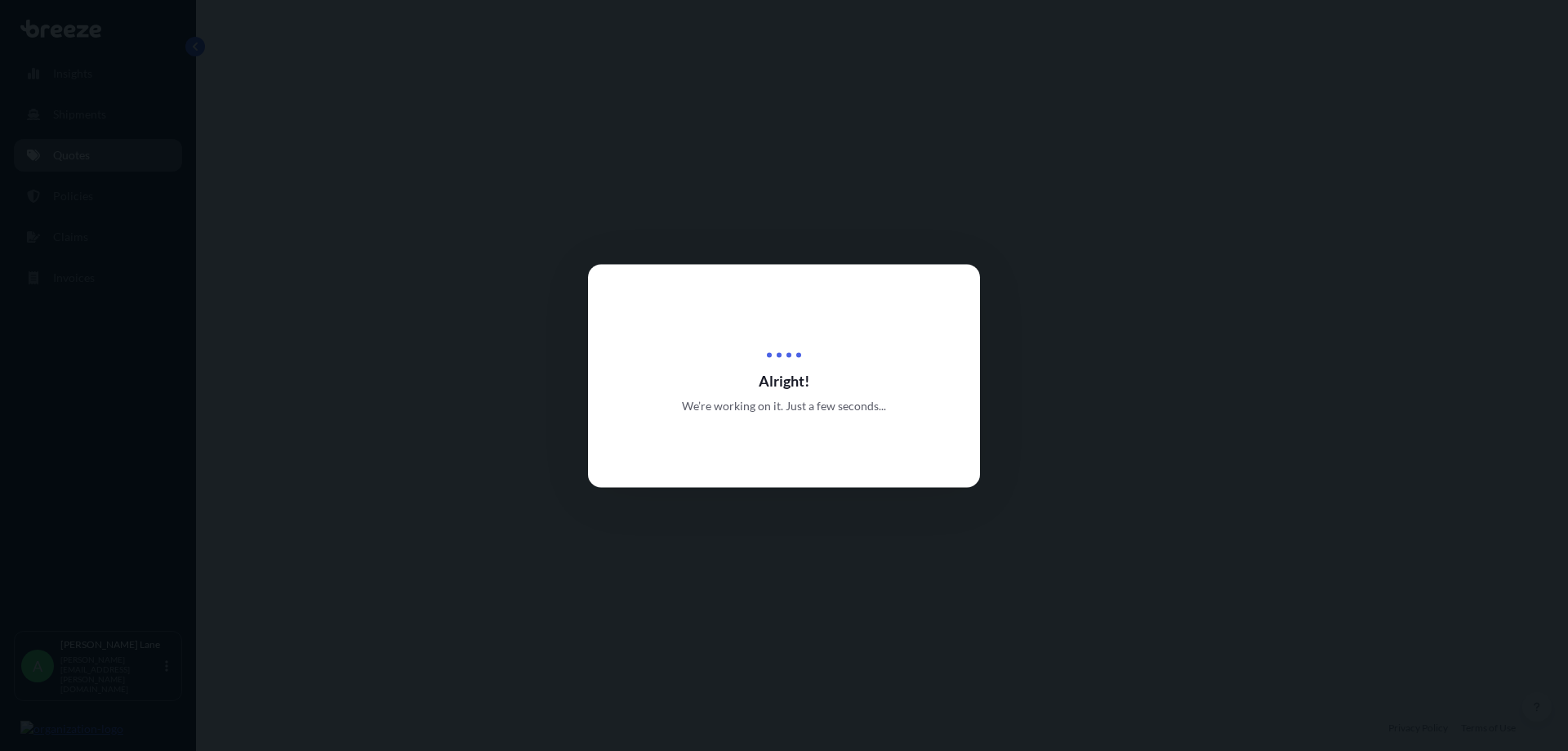
select select "Road"
select select "Air"
select select "Road"
select select "1"
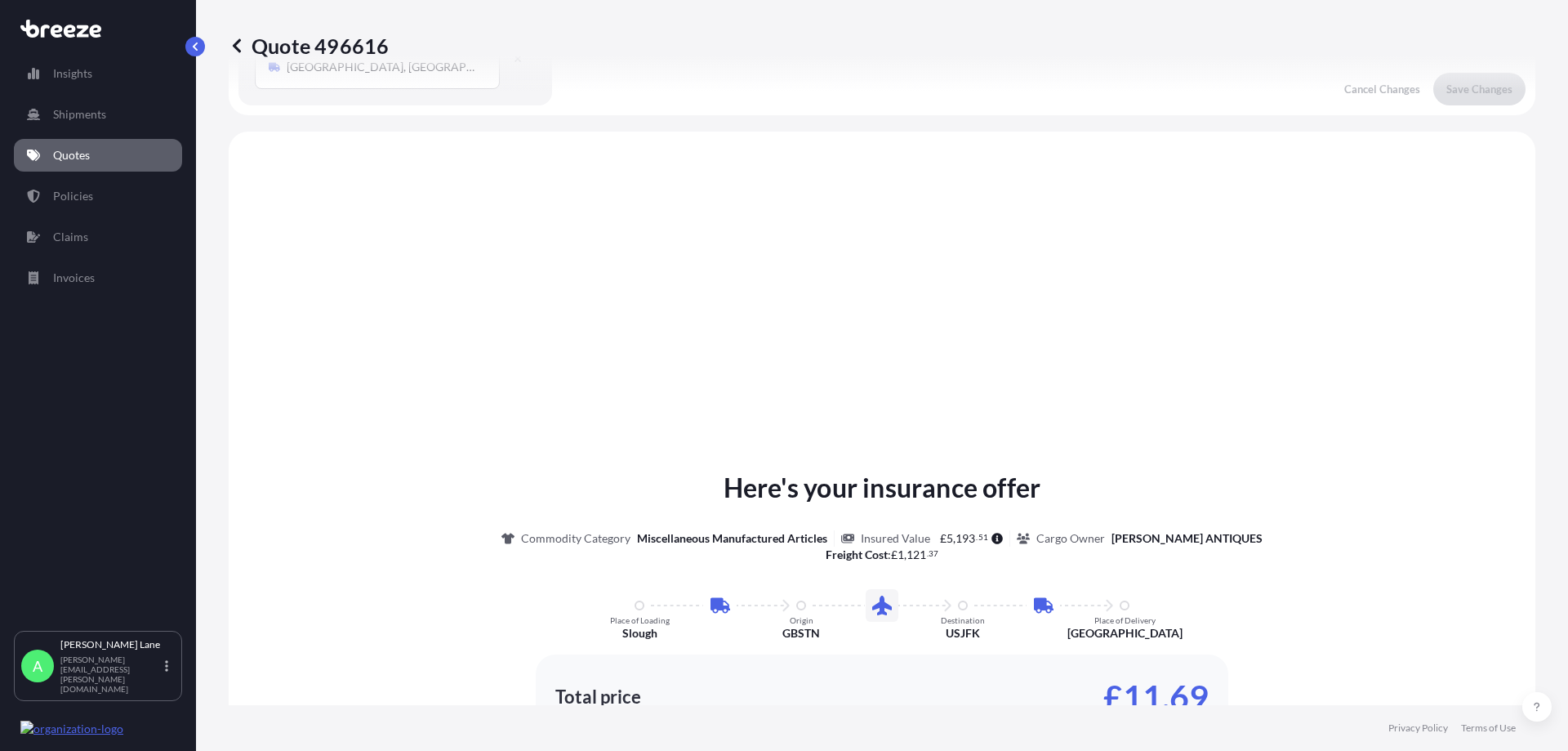
scroll to position [654, 0]
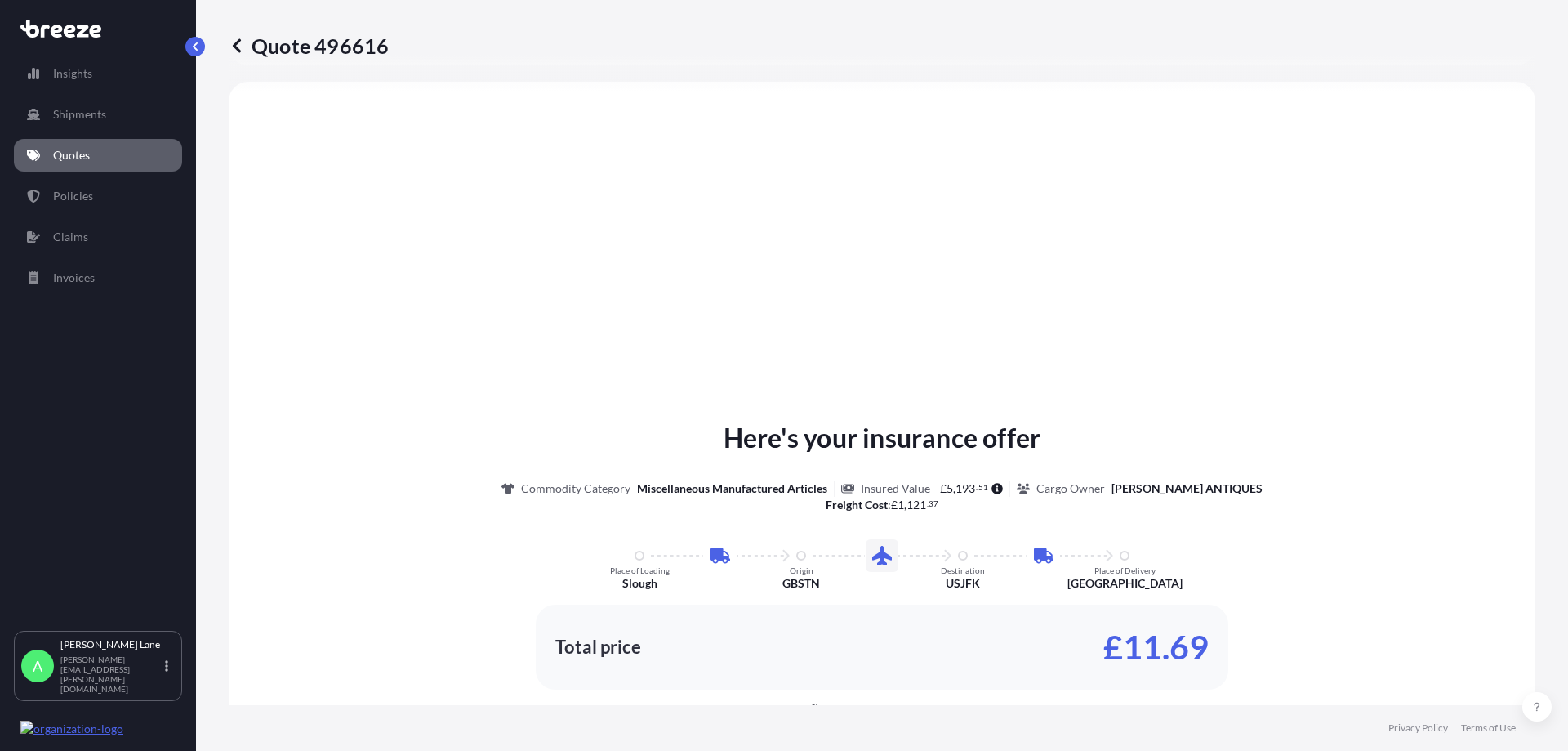
click at [1375, 379] on div "Here's your insurance offer Commodity Category Miscellaneous Manufactured Artic…" at bounding box center [882, 605] width 1261 height 1000
